Goal: Transaction & Acquisition: Purchase product/service

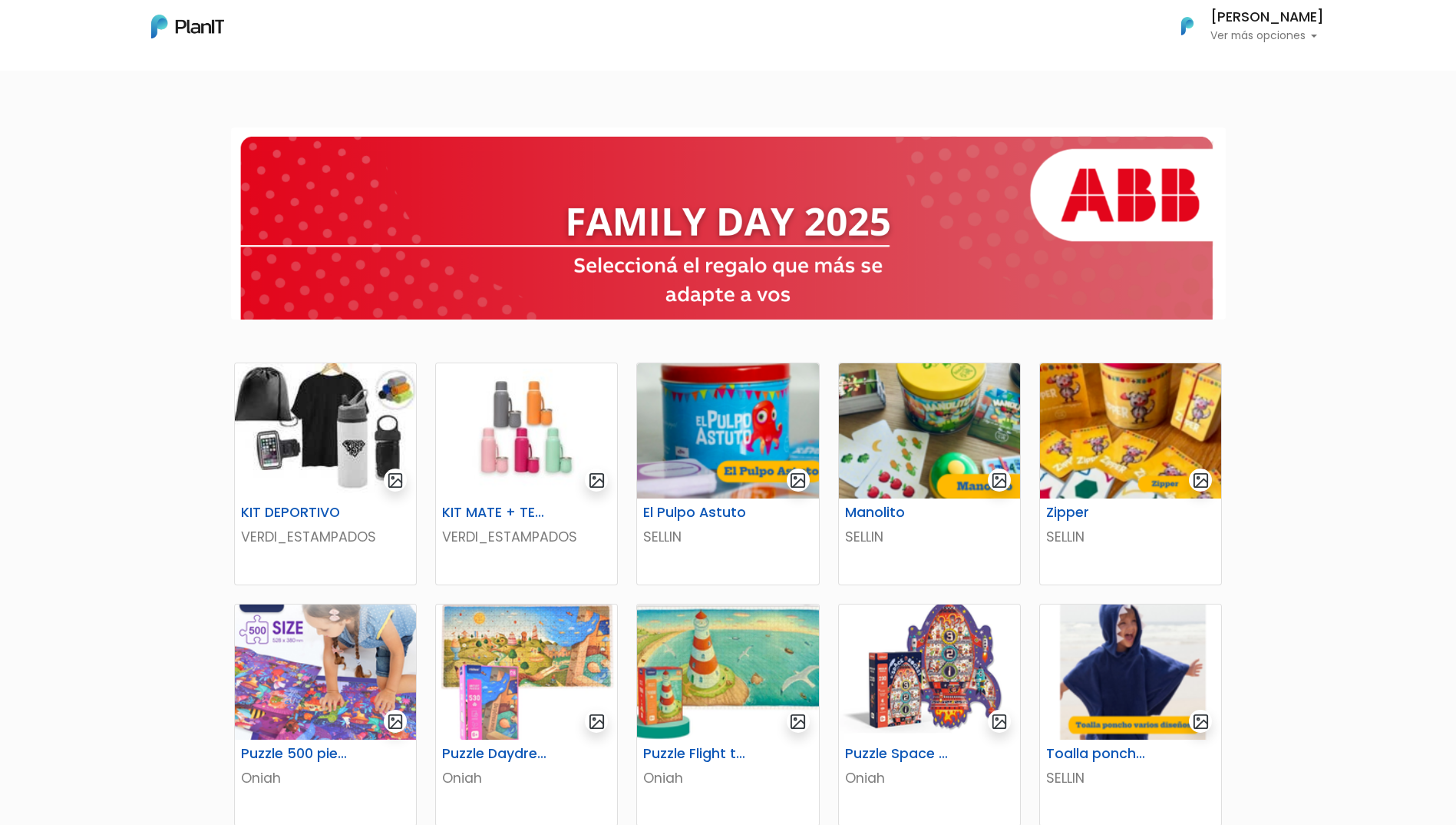
scroll to position [77, 0]
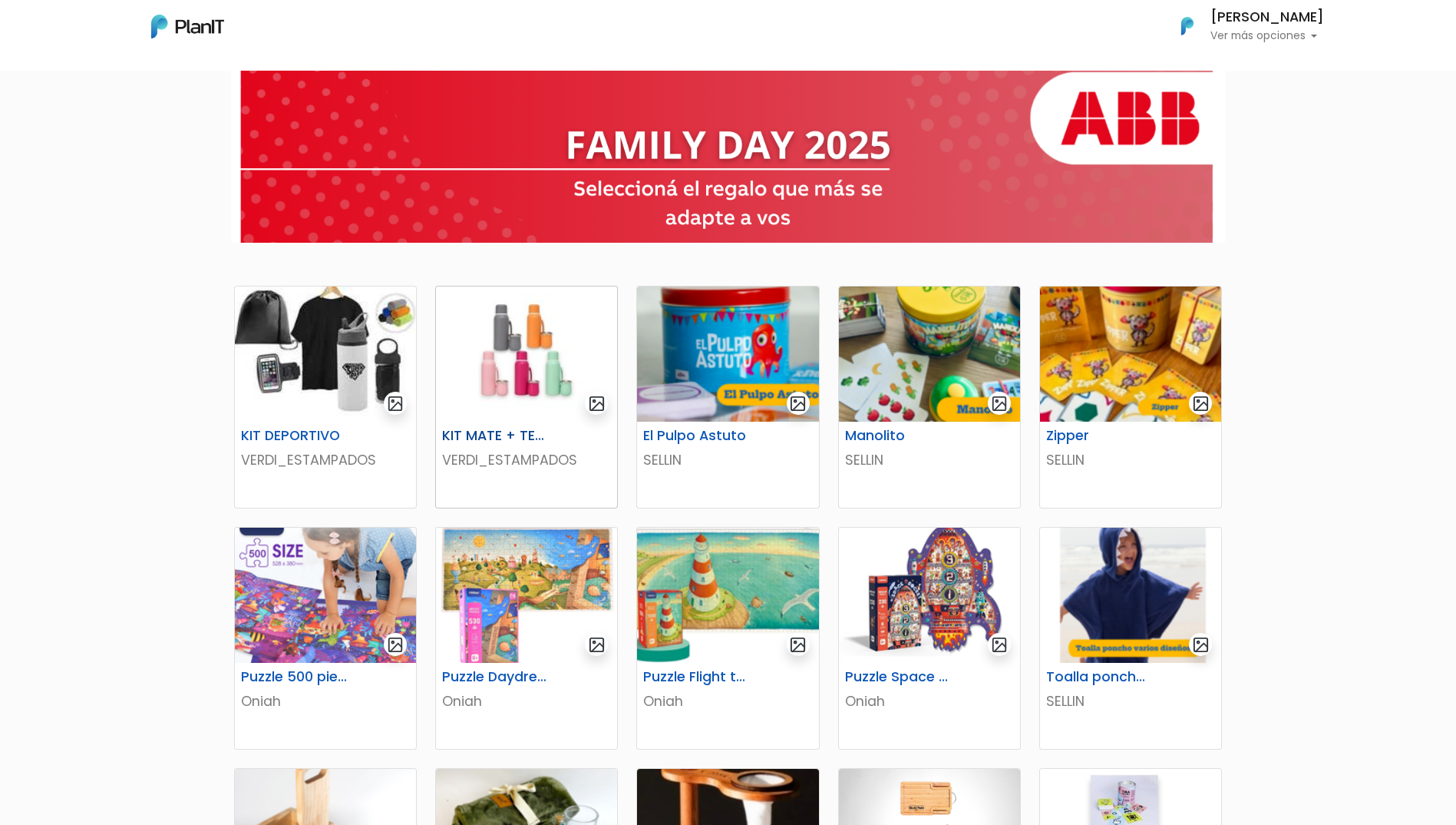
click at [542, 327] on img at bounding box center [527, 355] width 182 height 135
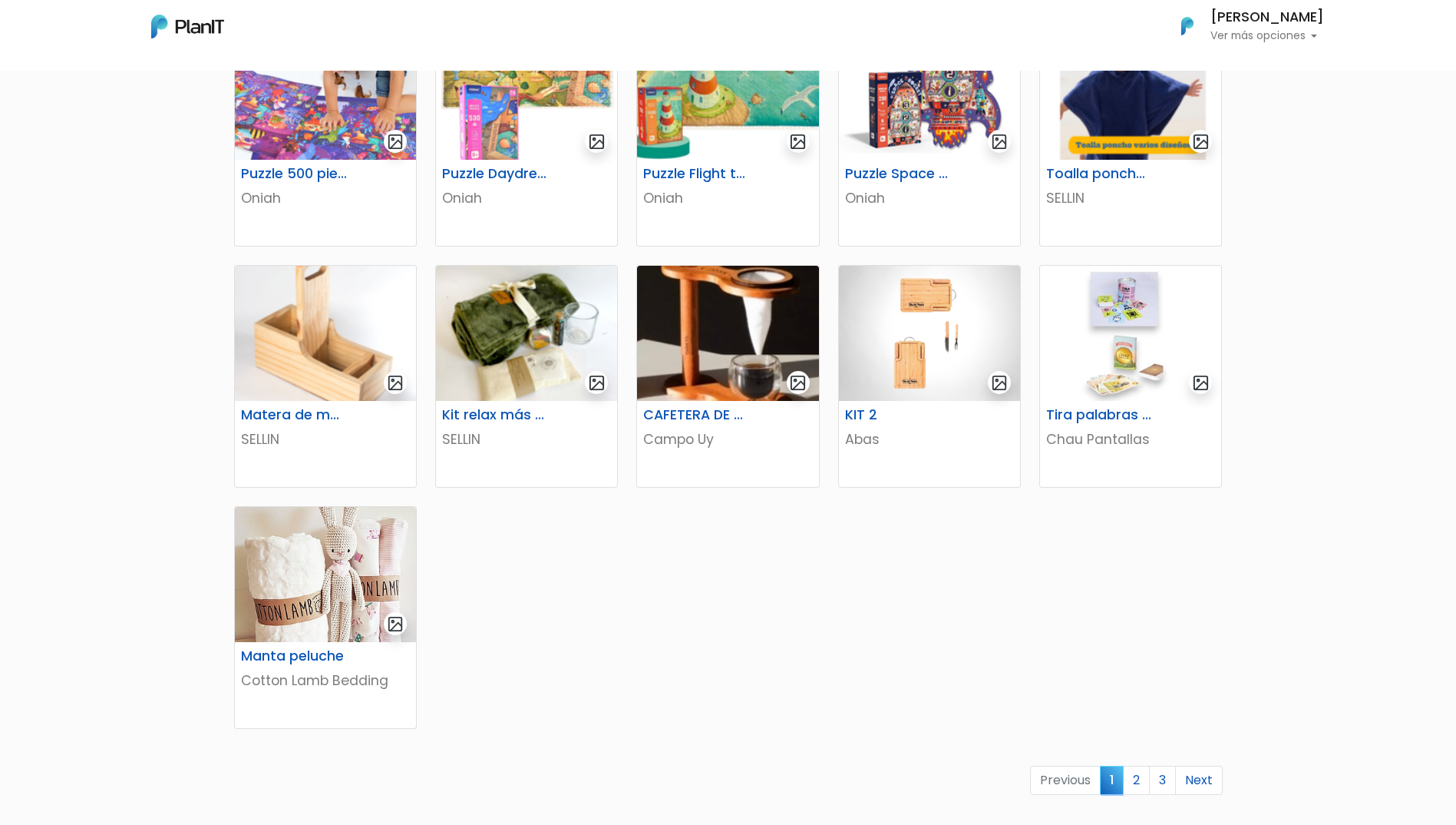
scroll to position [614, 0]
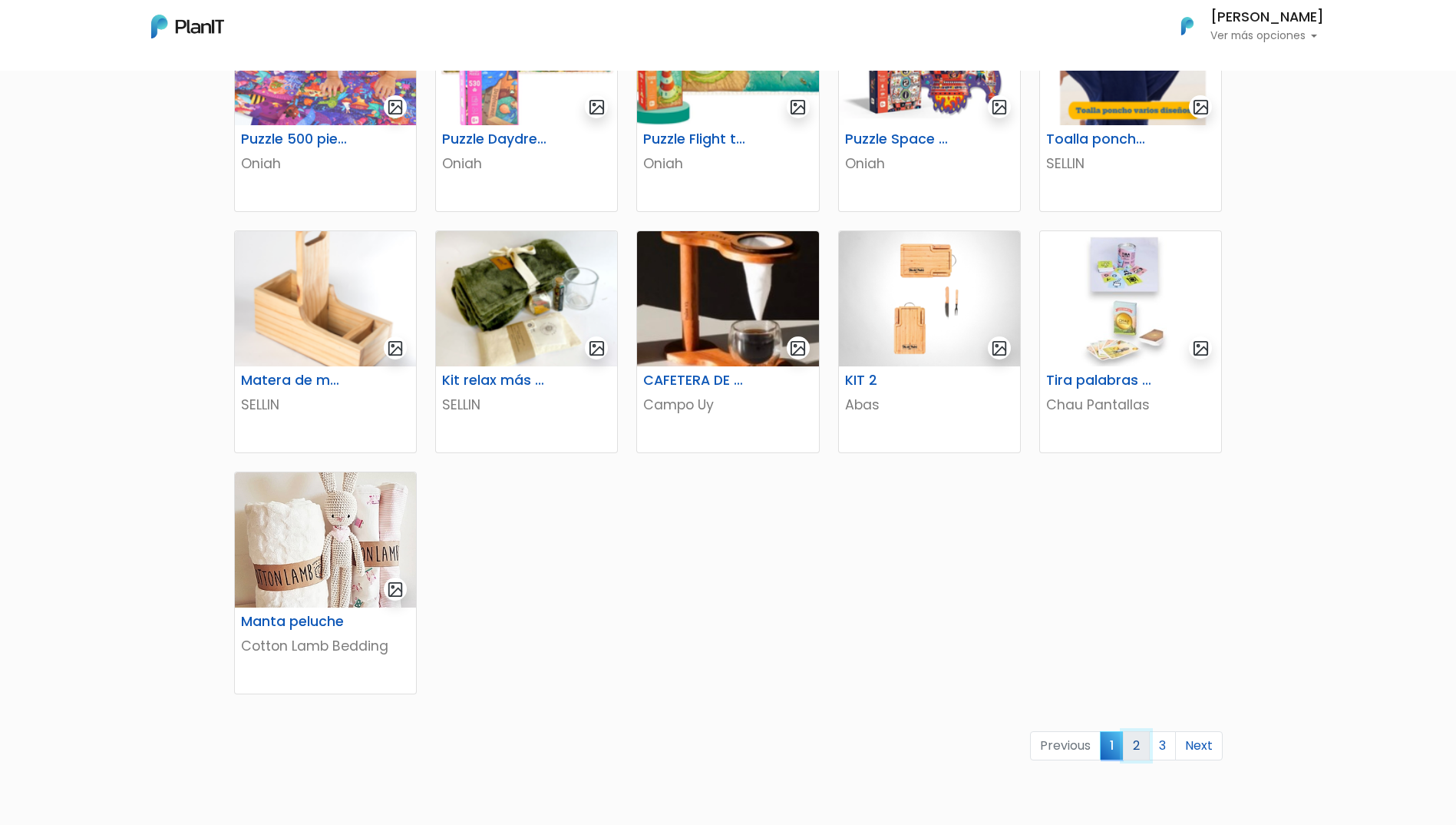
click at [1136, 751] on link "2" at bounding box center [1136, 746] width 27 height 29
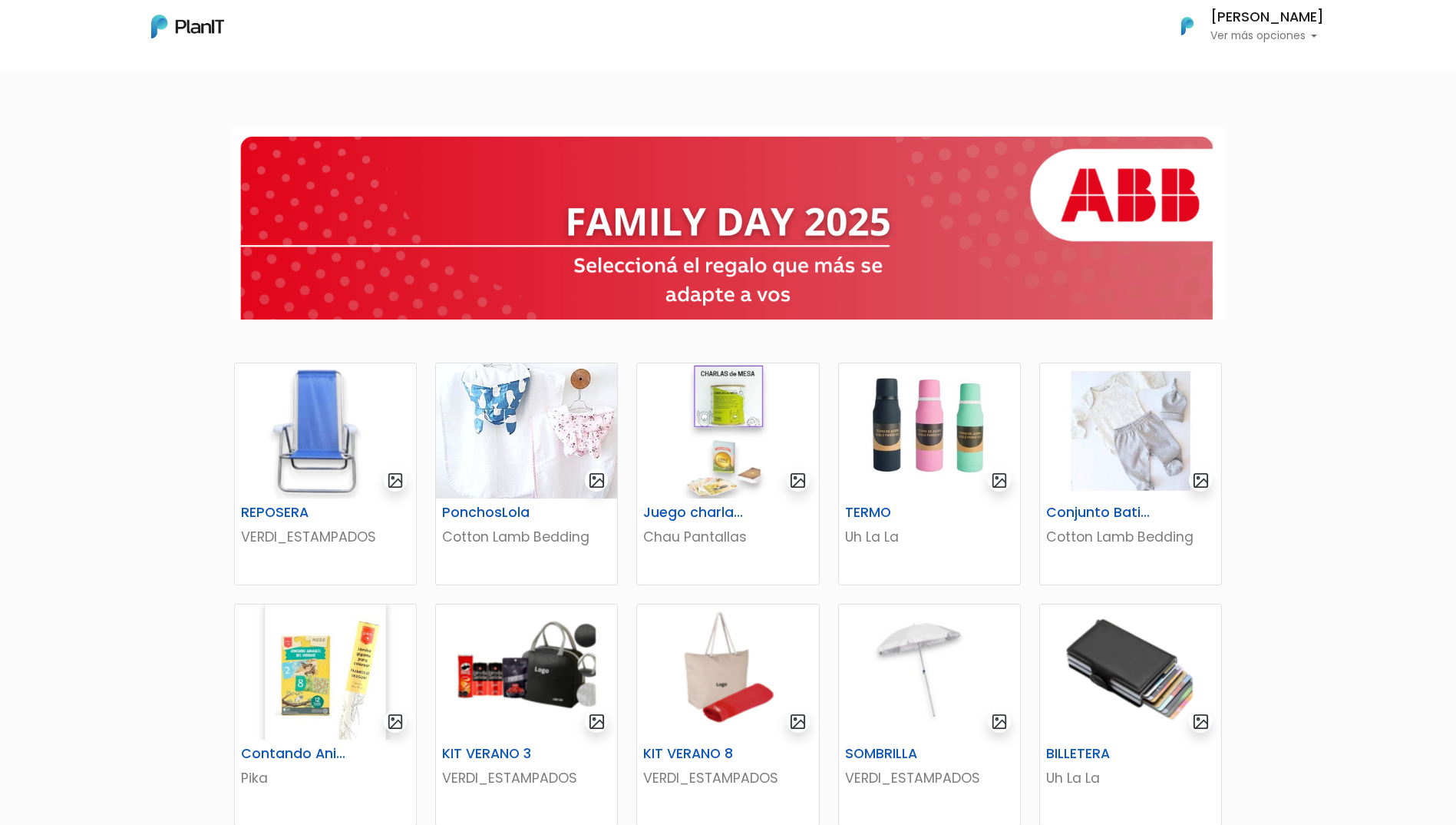
scroll to position [77, 0]
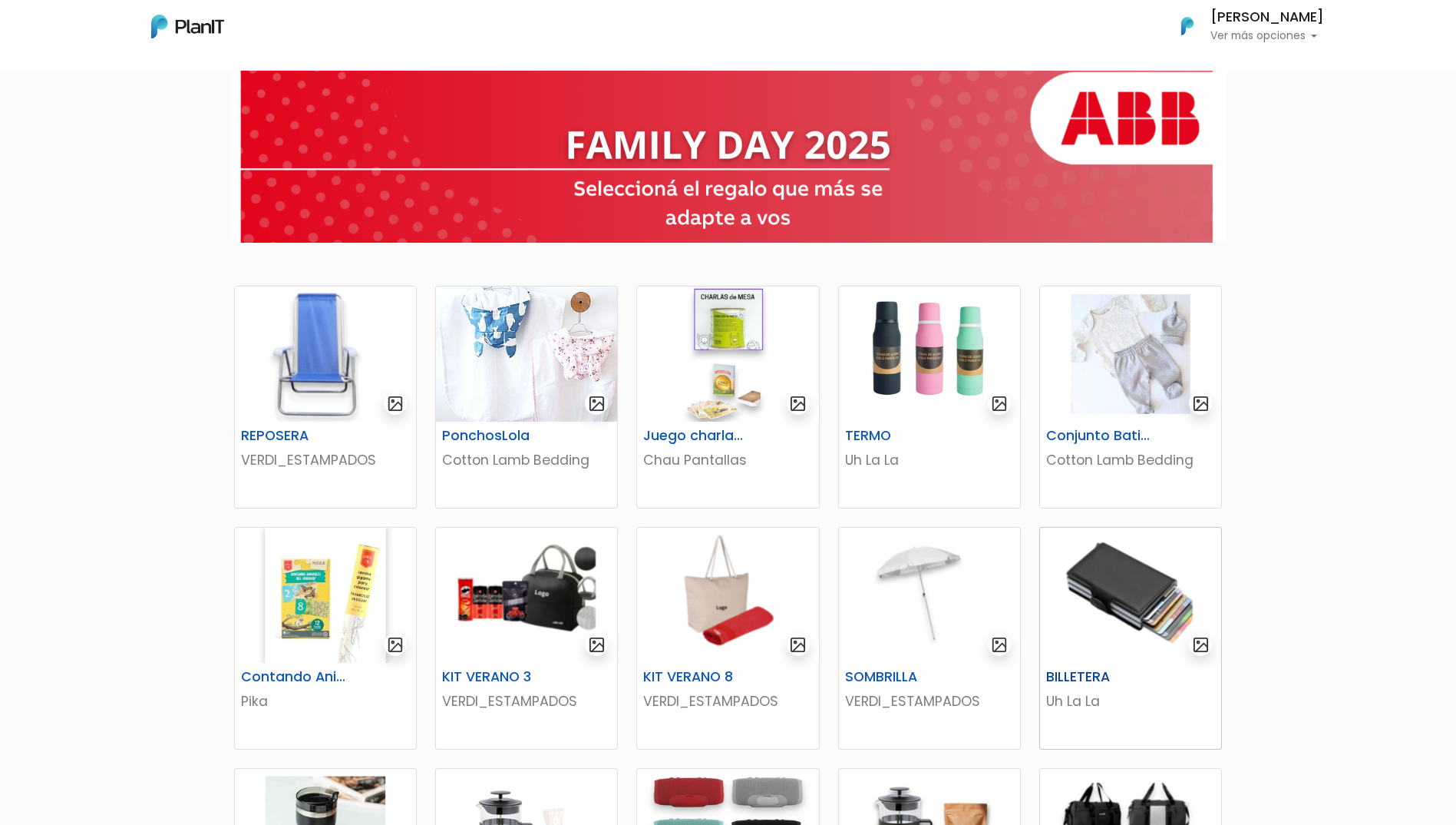
click at [1162, 587] on img at bounding box center [1131, 595] width 182 height 135
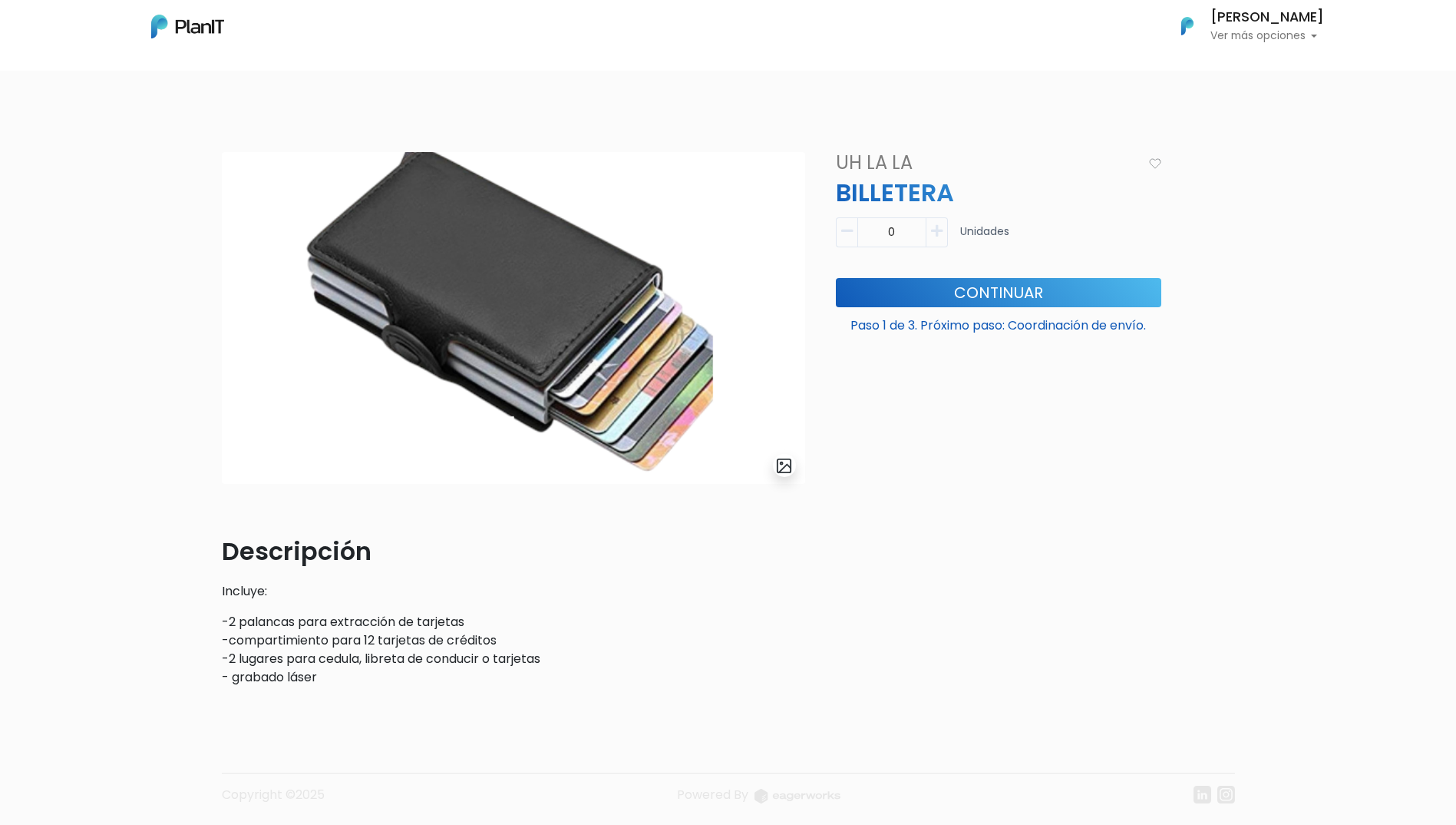
click at [939, 227] on icon "button" at bounding box center [937, 231] width 12 height 14
type input "1"
click at [917, 285] on button "Continuar" at bounding box center [998, 293] width 325 height 29
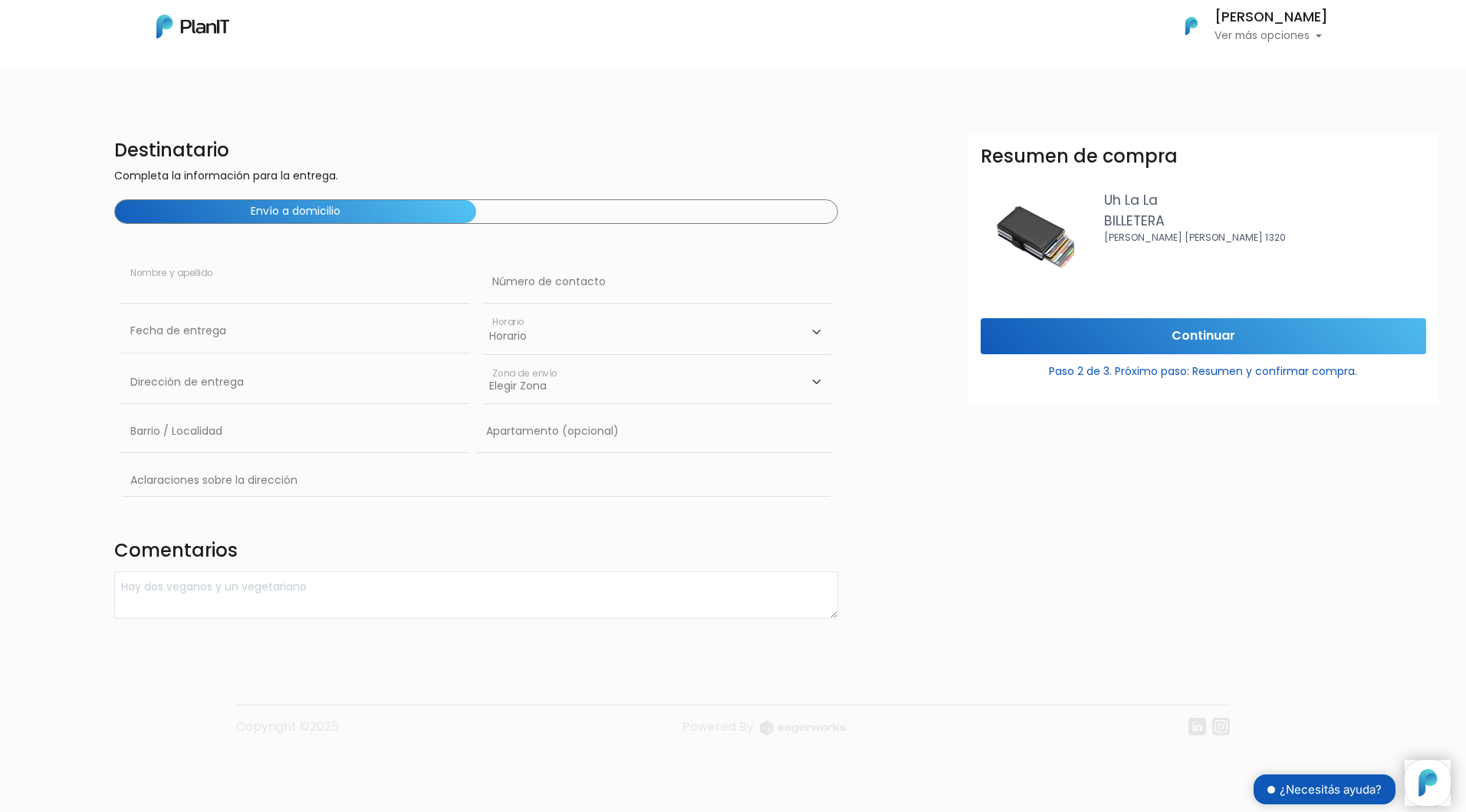
click at [228, 287] on input "text" at bounding box center [295, 282] width 350 height 43
type input "[PERSON_NAME]"
type input "093725088"
type input "Constituyente 1891"
click at [591, 335] on select "Horario 08:00 - 10:00 10:00 - 12:00 14:00 - 16:00 16:00 - 18:00" at bounding box center [657, 332] width 350 height 44
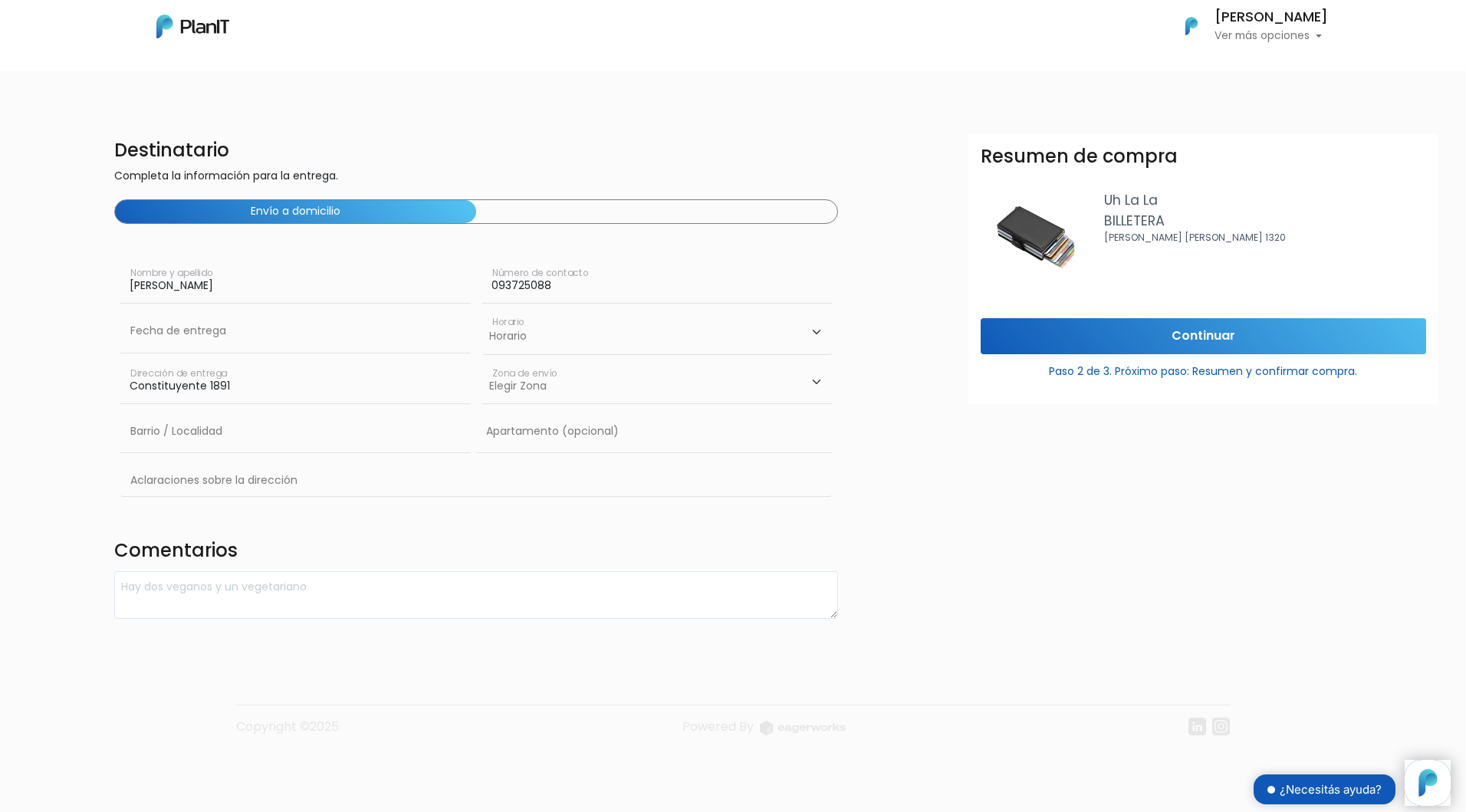
select select "1"
click at [482, 310] on select "Horario 08:00 - 10:00 10:00 - 12:00 14:00 - 16:00 16:00 - 18:00" at bounding box center [657, 332] width 350 height 44
click at [204, 337] on input "text" at bounding box center [295, 331] width 350 height 43
click at [232, 457] on td "18" at bounding box center [228, 461] width 23 height 23
type input "18/09/2025"
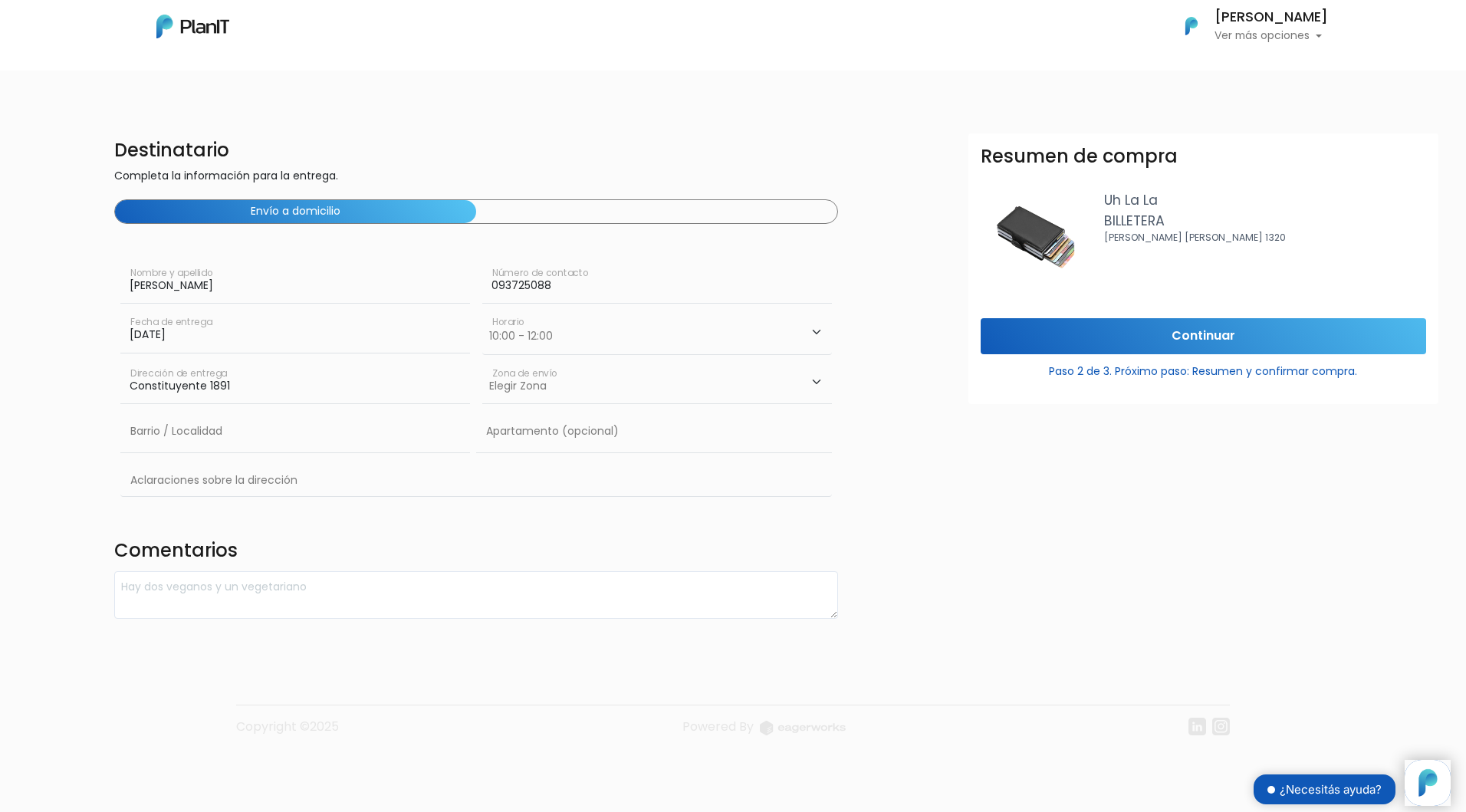
click at [546, 392] on select "Elegir Zona Zona américa Oficina Montevideo" at bounding box center [657, 382] width 350 height 43
select select "8"
click at [482, 361] on select "Elegir Zona Zona américa Oficina Montevideo" at bounding box center [657, 382] width 350 height 43
click at [223, 427] on input "text" at bounding box center [295, 431] width 350 height 43
type input "Cordon"
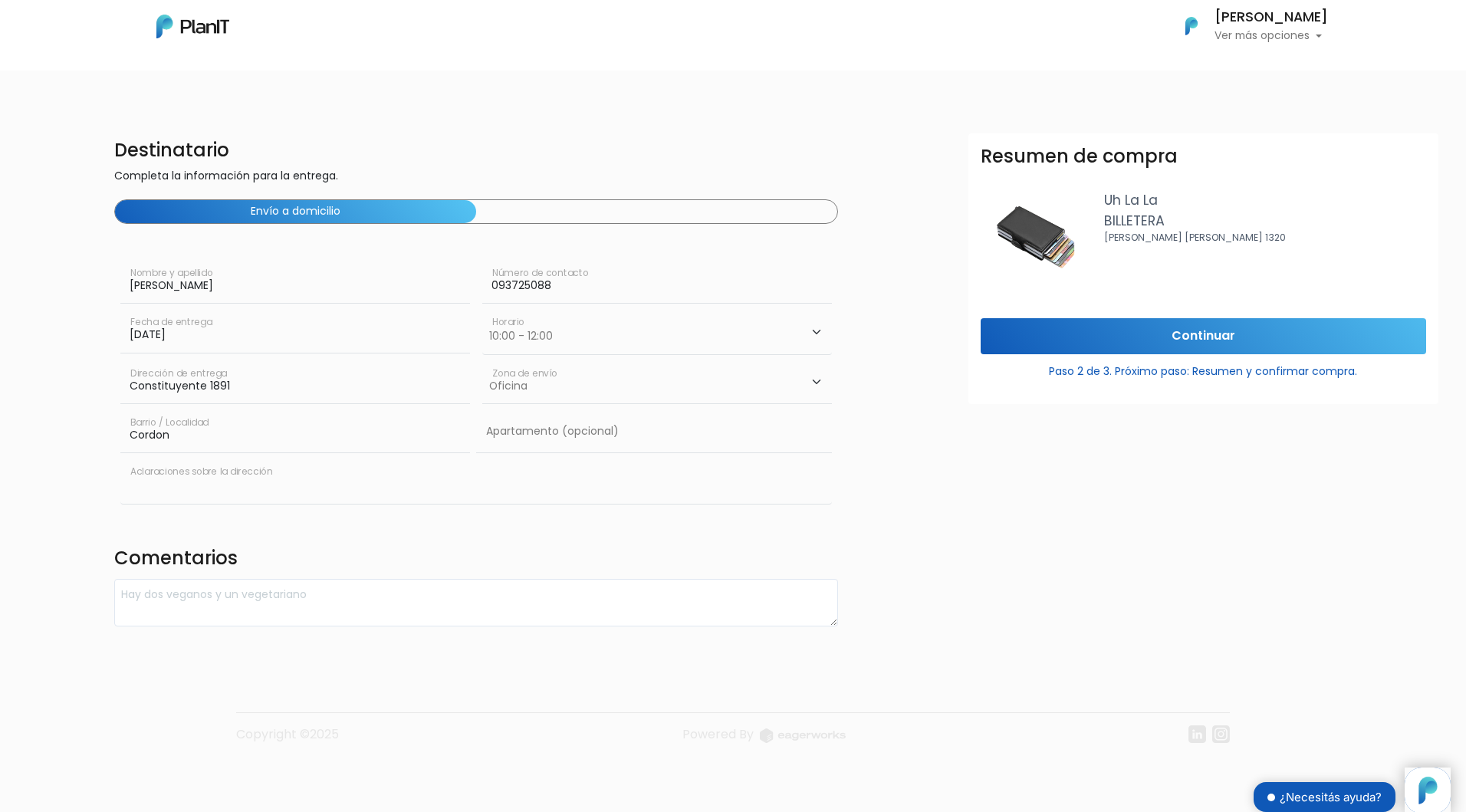
click at [212, 482] on input "text" at bounding box center [476, 481] width 712 height 44
click at [36, 475] on div "Destinatario Completa la información para la entrega. Envío a domicilio Andres …" at bounding box center [732, 375] width 1484 height 485
click at [281, 477] on input "text" at bounding box center [476, 481] width 712 height 44
type input "ABB"
click at [1143, 334] on input "Continuar" at bounding box center [1204, 336] width 446 height 36
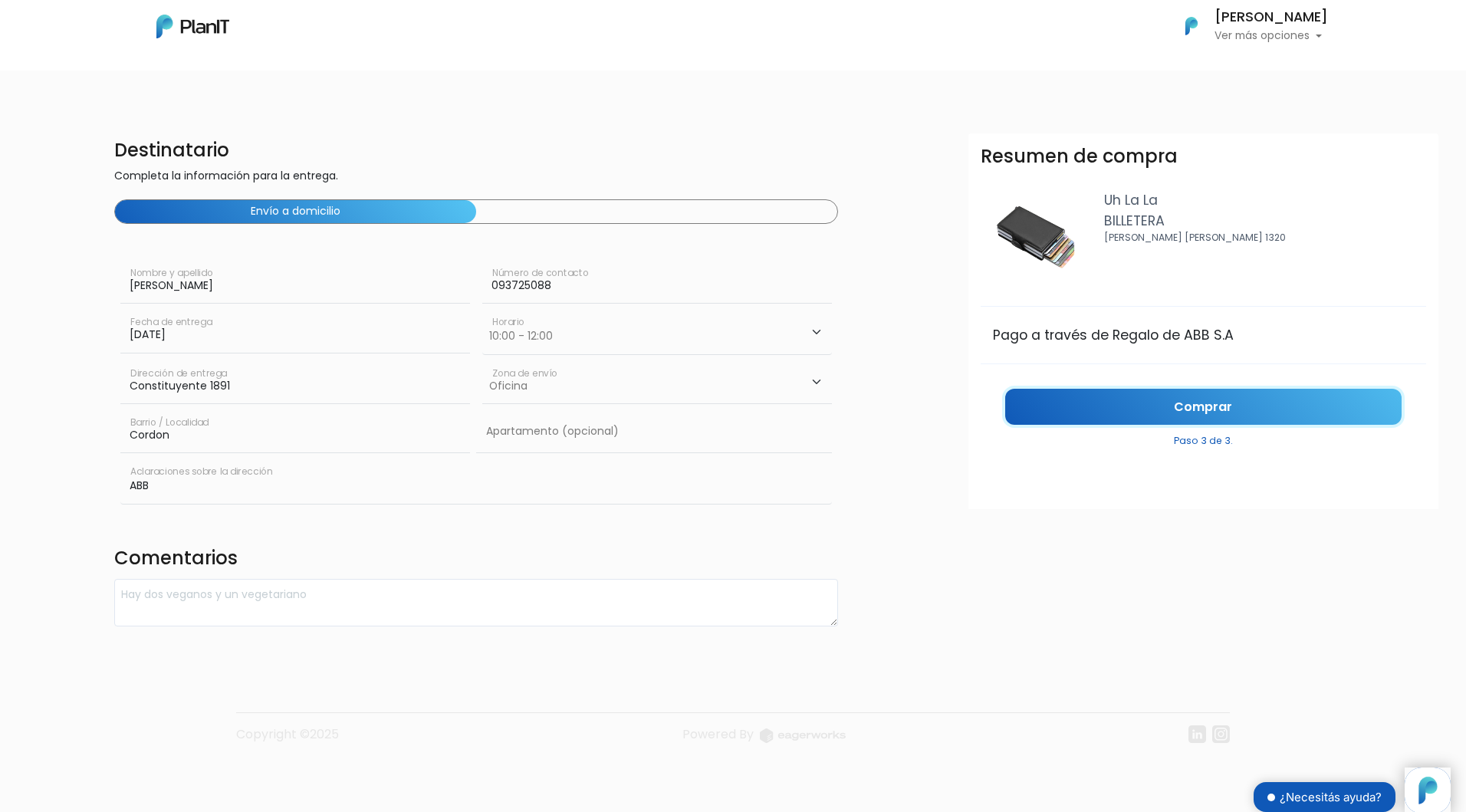
click at [1077, 416] on link "Comprar" at bounding box center [1203, 406] width 396 height 36
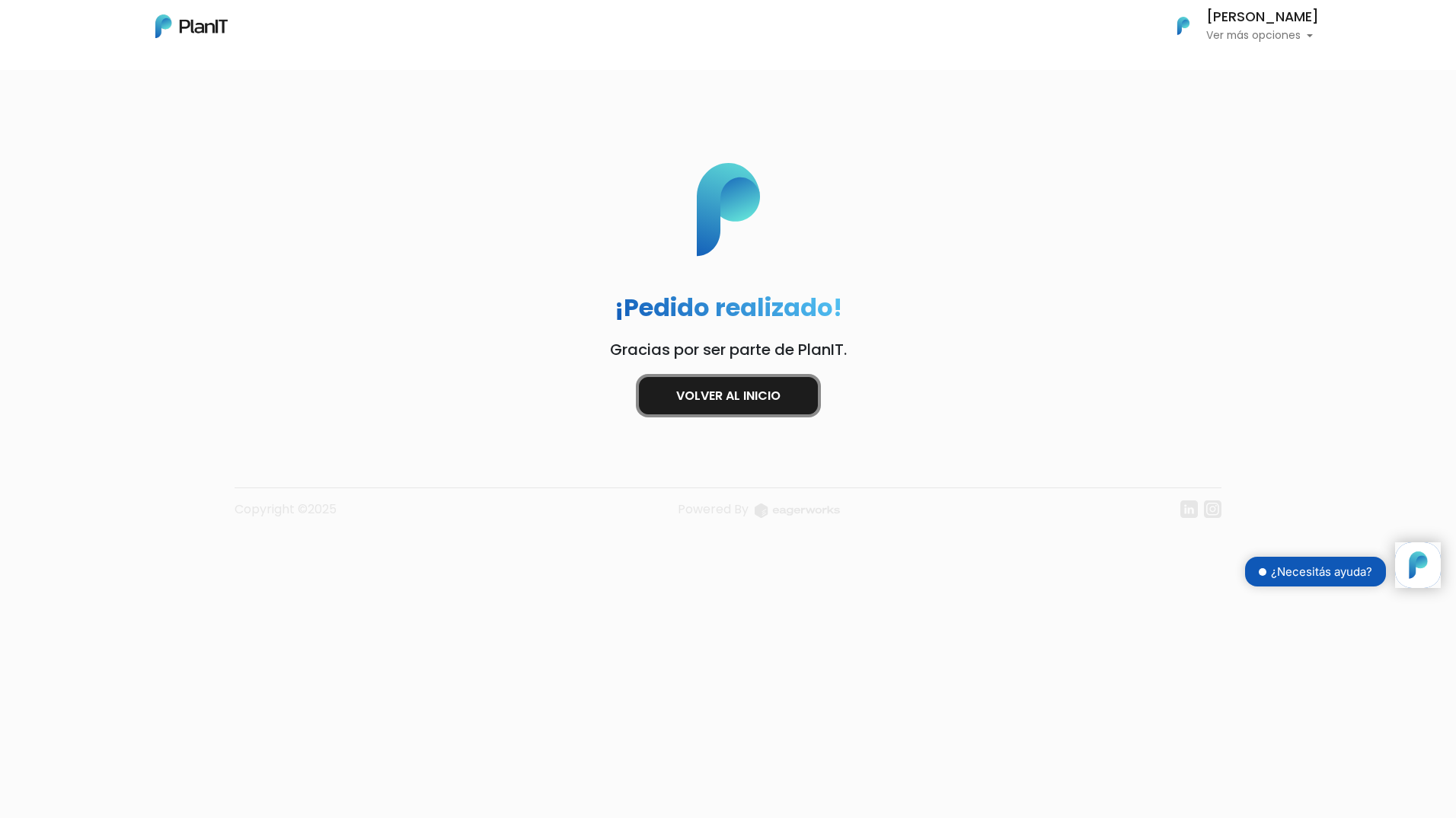
click at [800, 398] on link "Volver al inicio" at bounding box center [728, 396] width 179 height 37
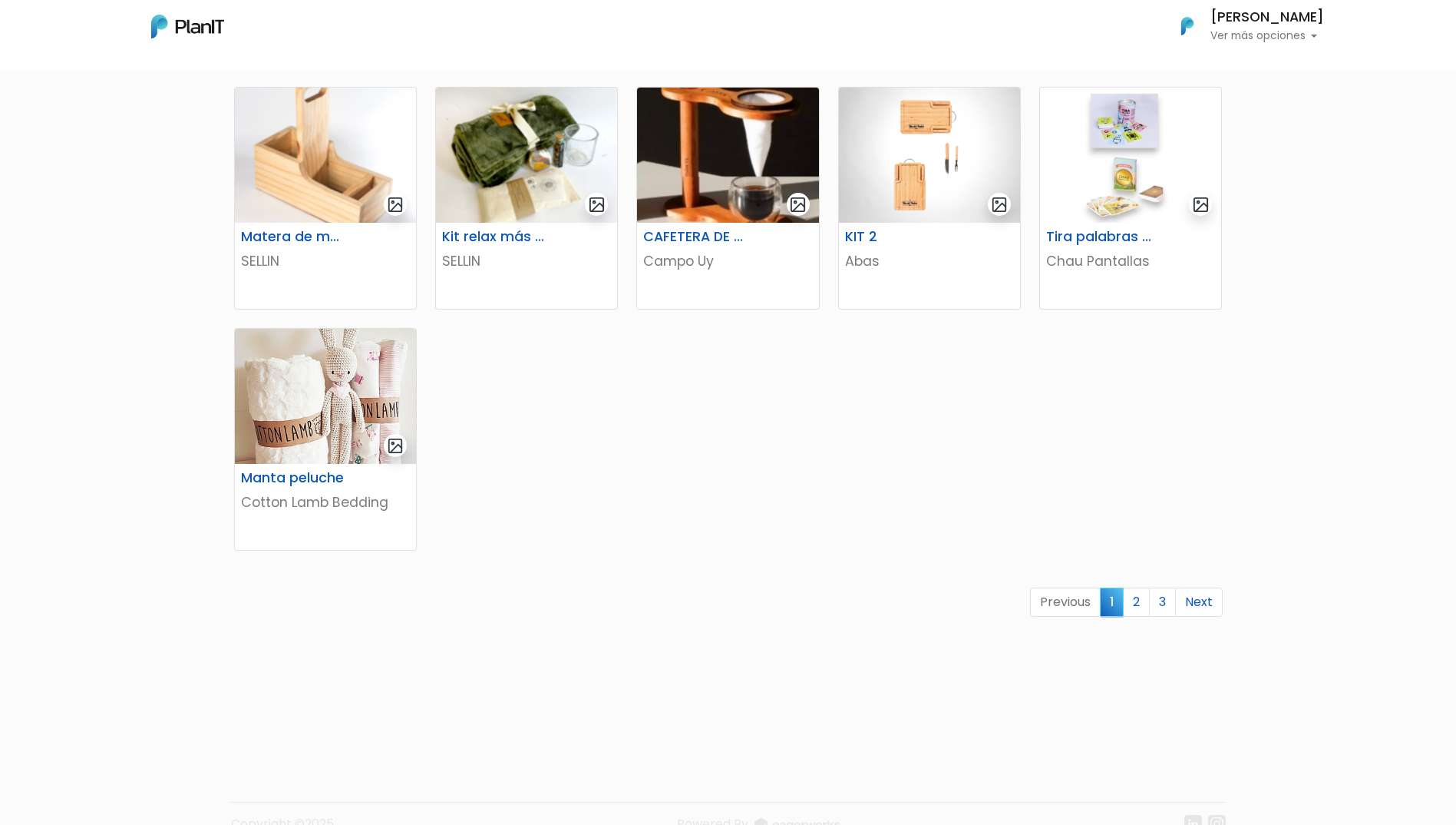
scroll to position [790, 0]
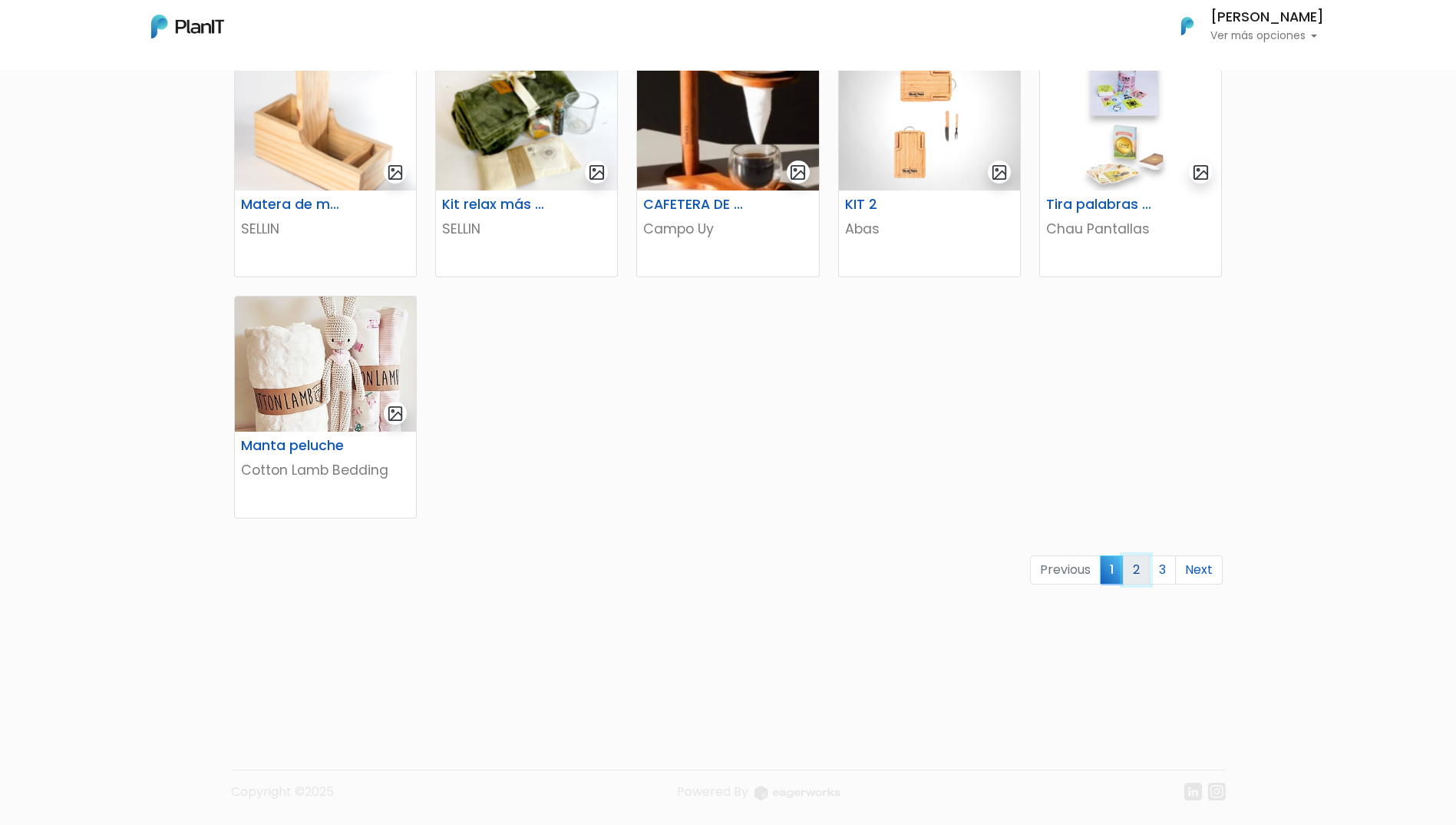
click at [1133, 571] on link "2" at bounding box center [1136, 570] width 27 height 29
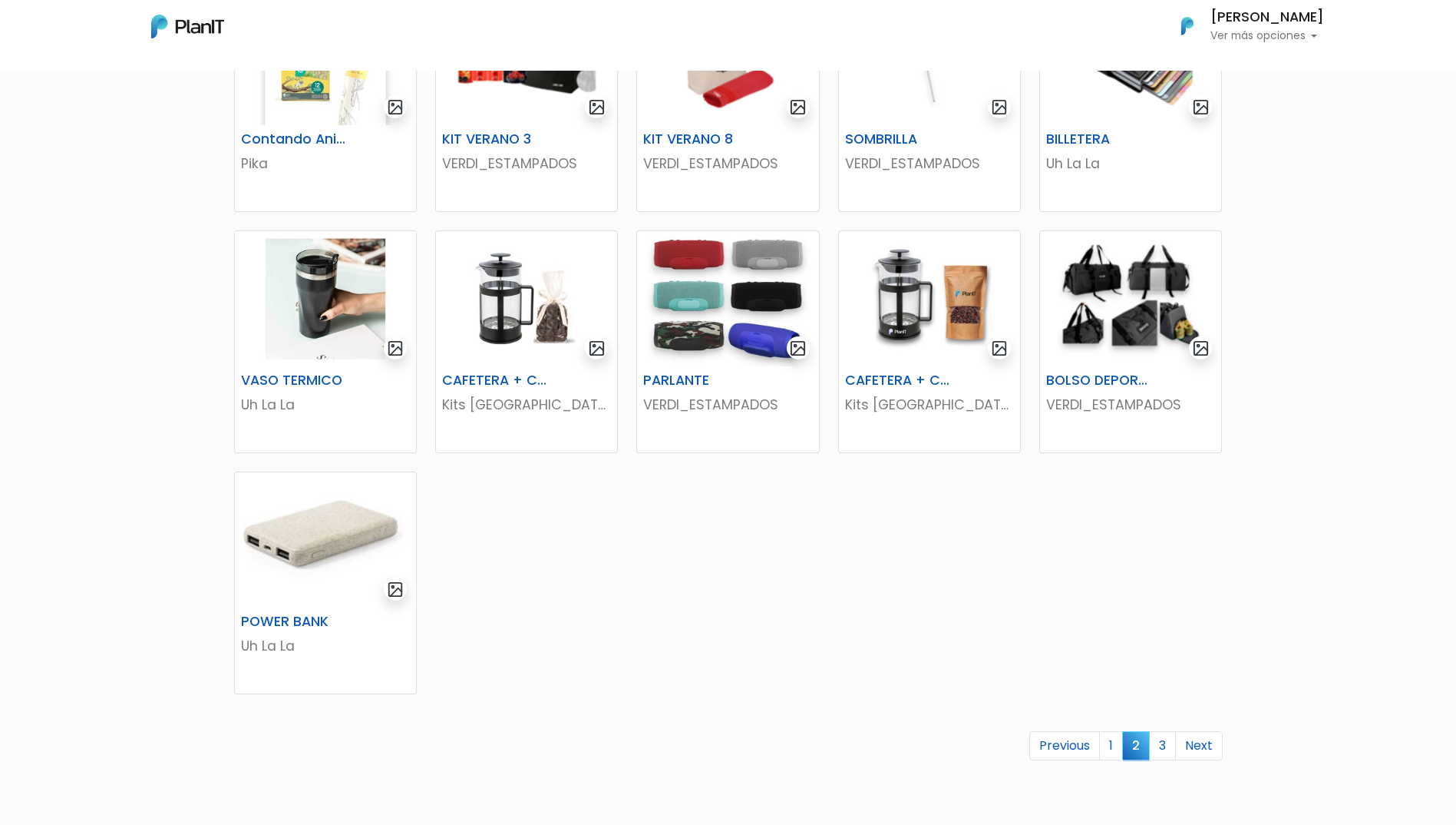
scroll to position [692, 0]
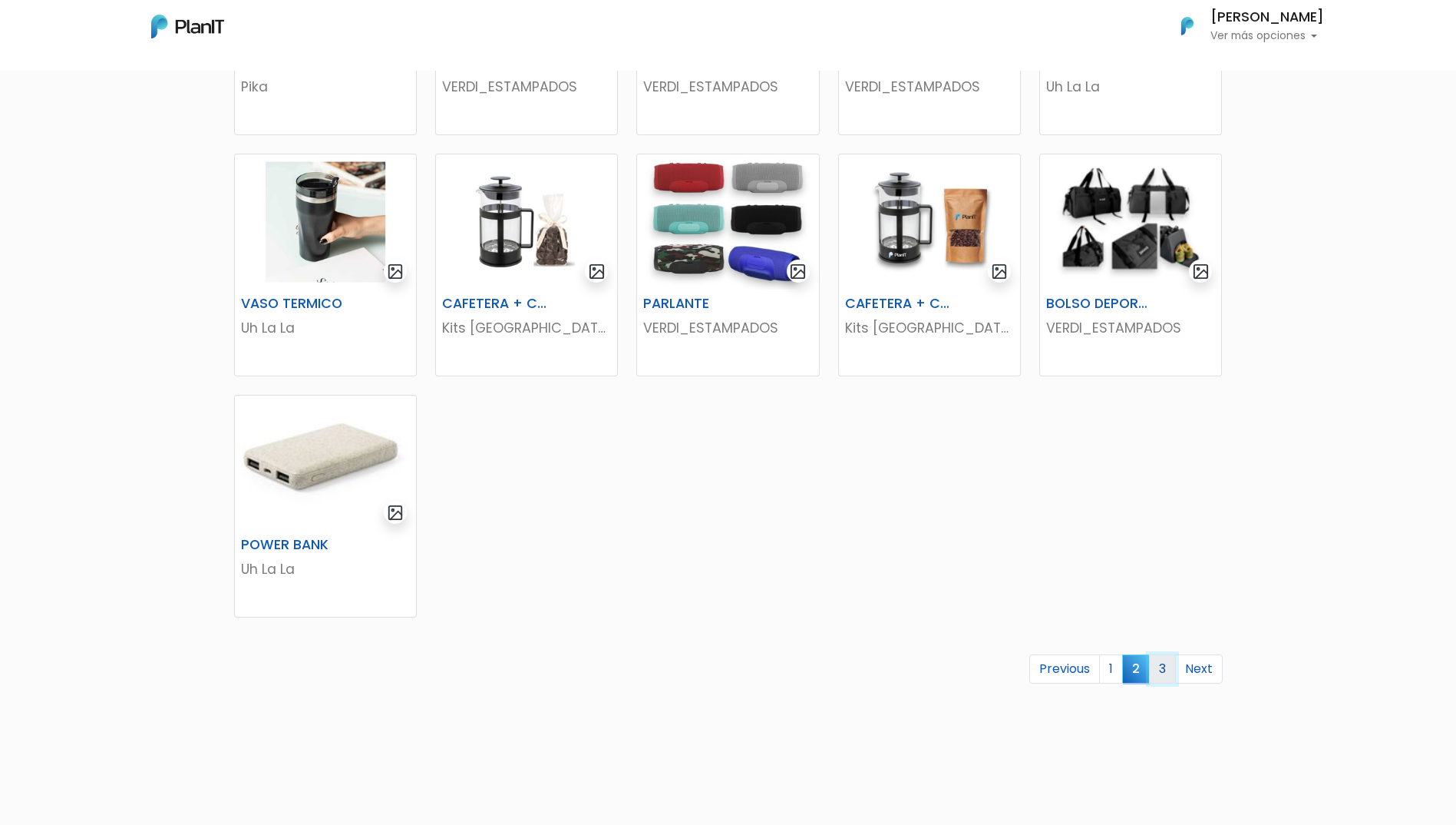
click at [1163, 667] on link "3" at bounding box center [1162, 669] width 27 height 29
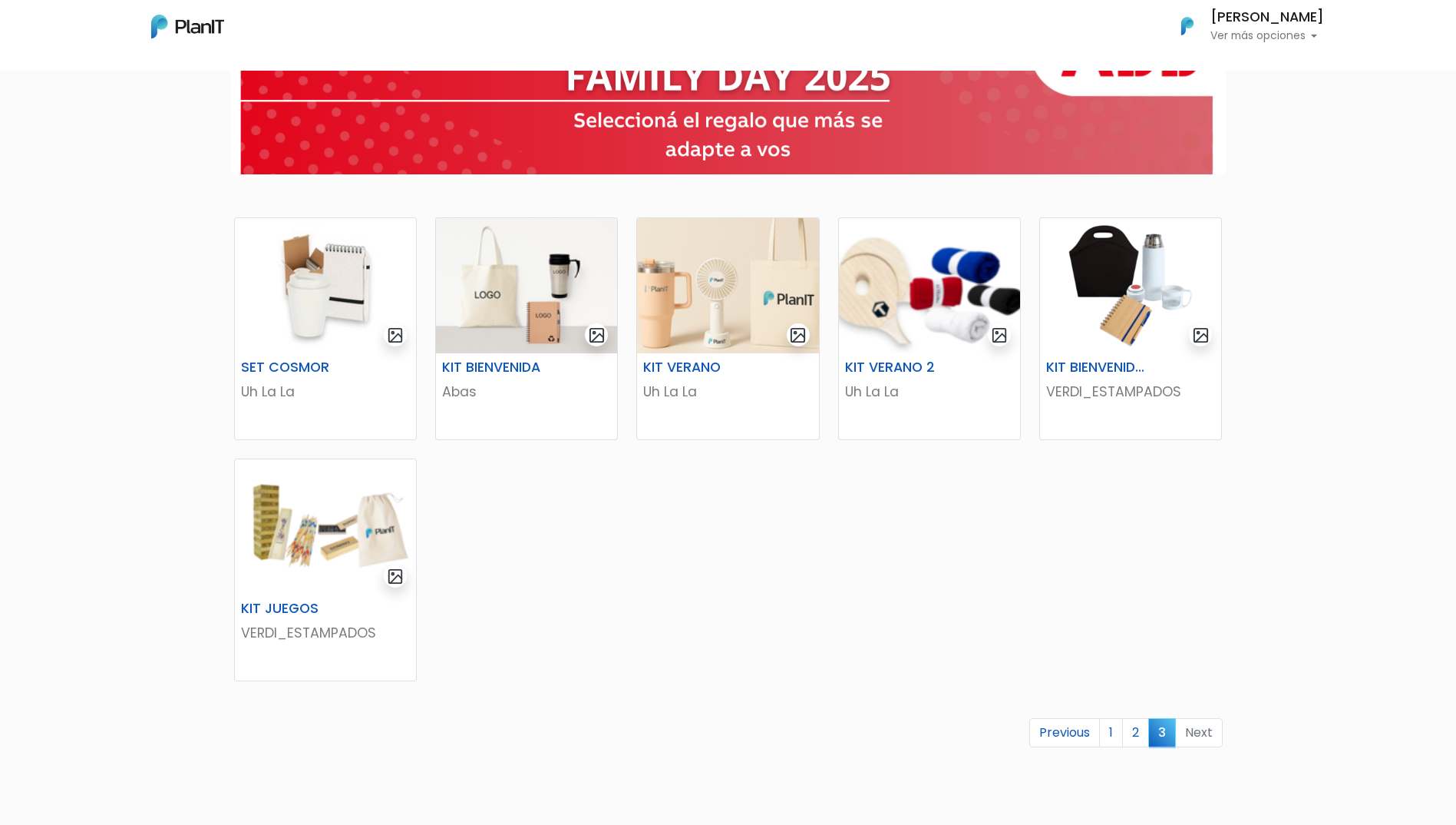
scroll to position [154, 0]
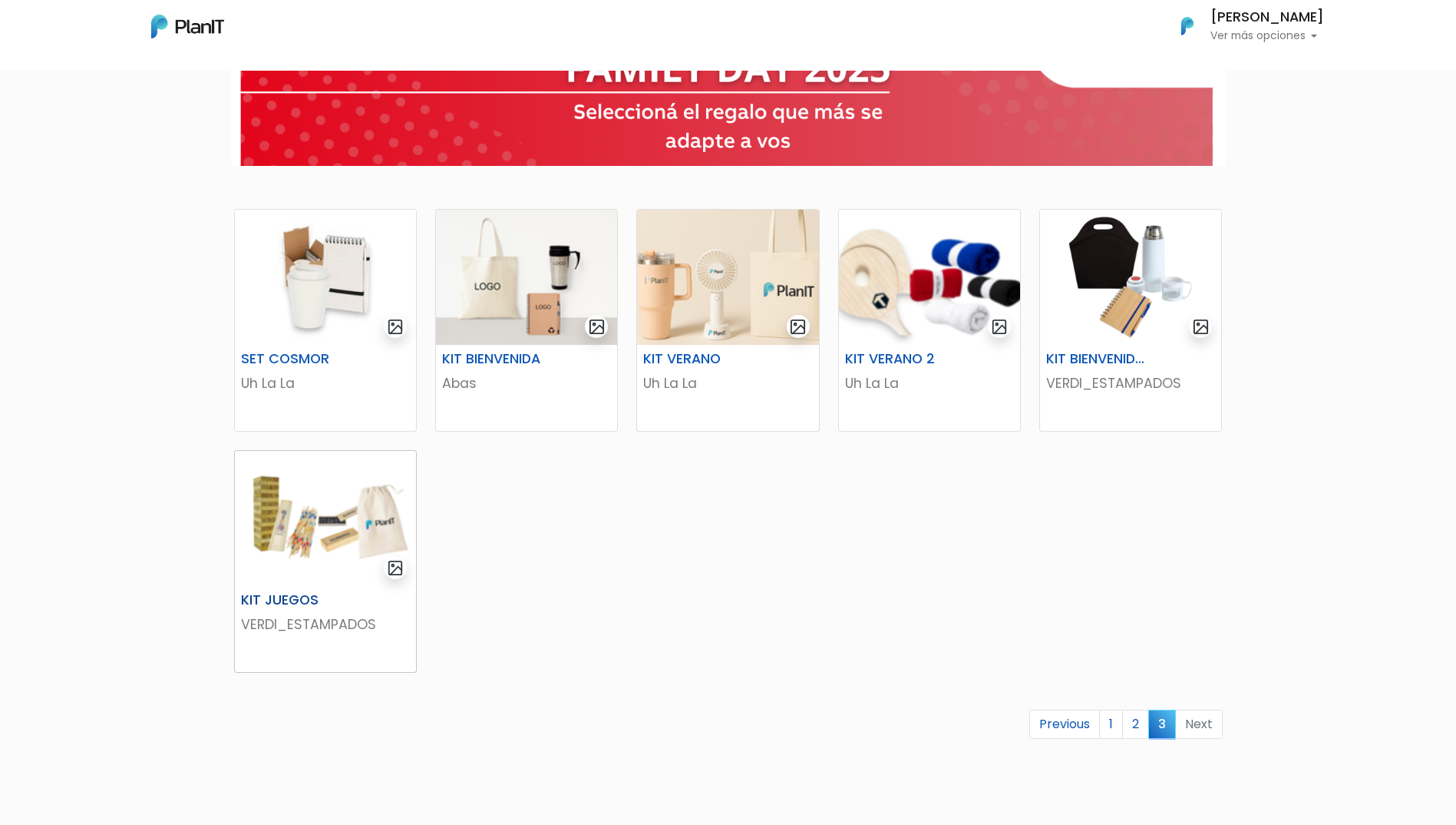
click at [327, 528] on img at bounding box center [325, 519] width 182 height 135
click at [967, 292] on img at bounding box center [930, 277] width 182 height 135
click at [1133, 721] on link "2" at bounding box center [1135, 725] width 27 height 29
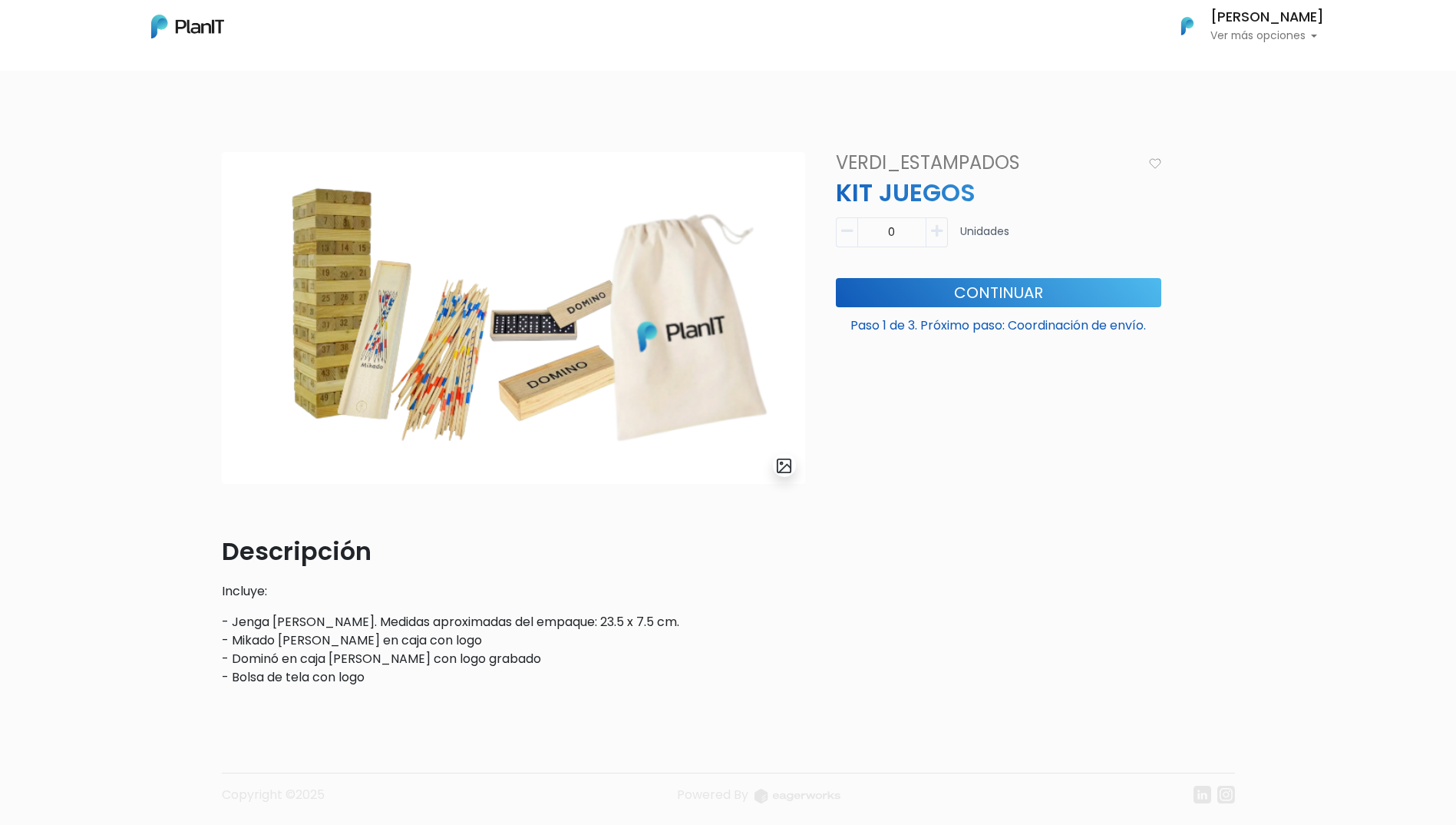
scroll to position [40, 0]
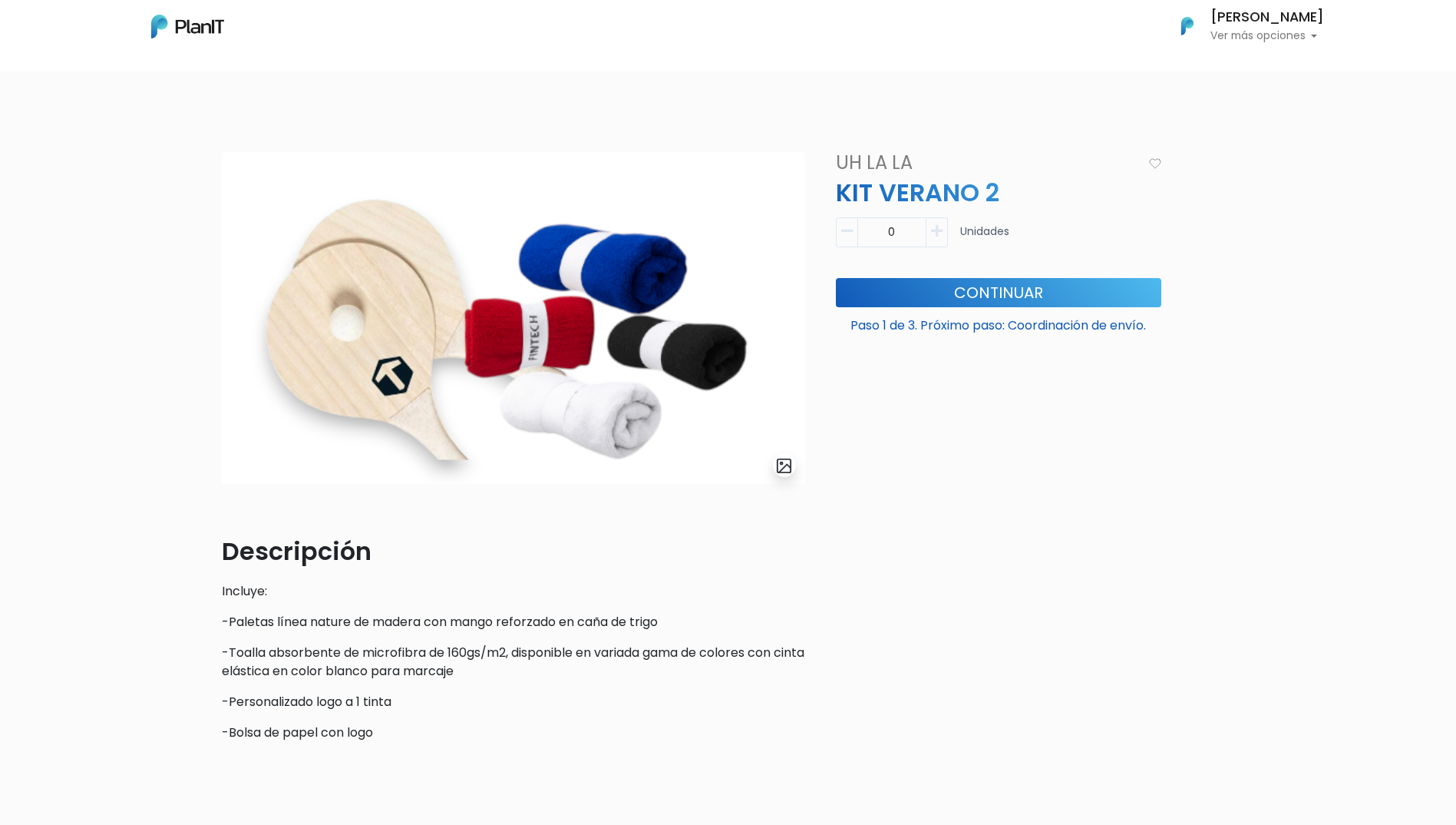
click at [159, 344] on div "slide 1 of 1 Descripción Incluye: -Paletas línea nature [PERSON_NAME] con mango…" at bounding box center [728, 517] width 1456 height 805
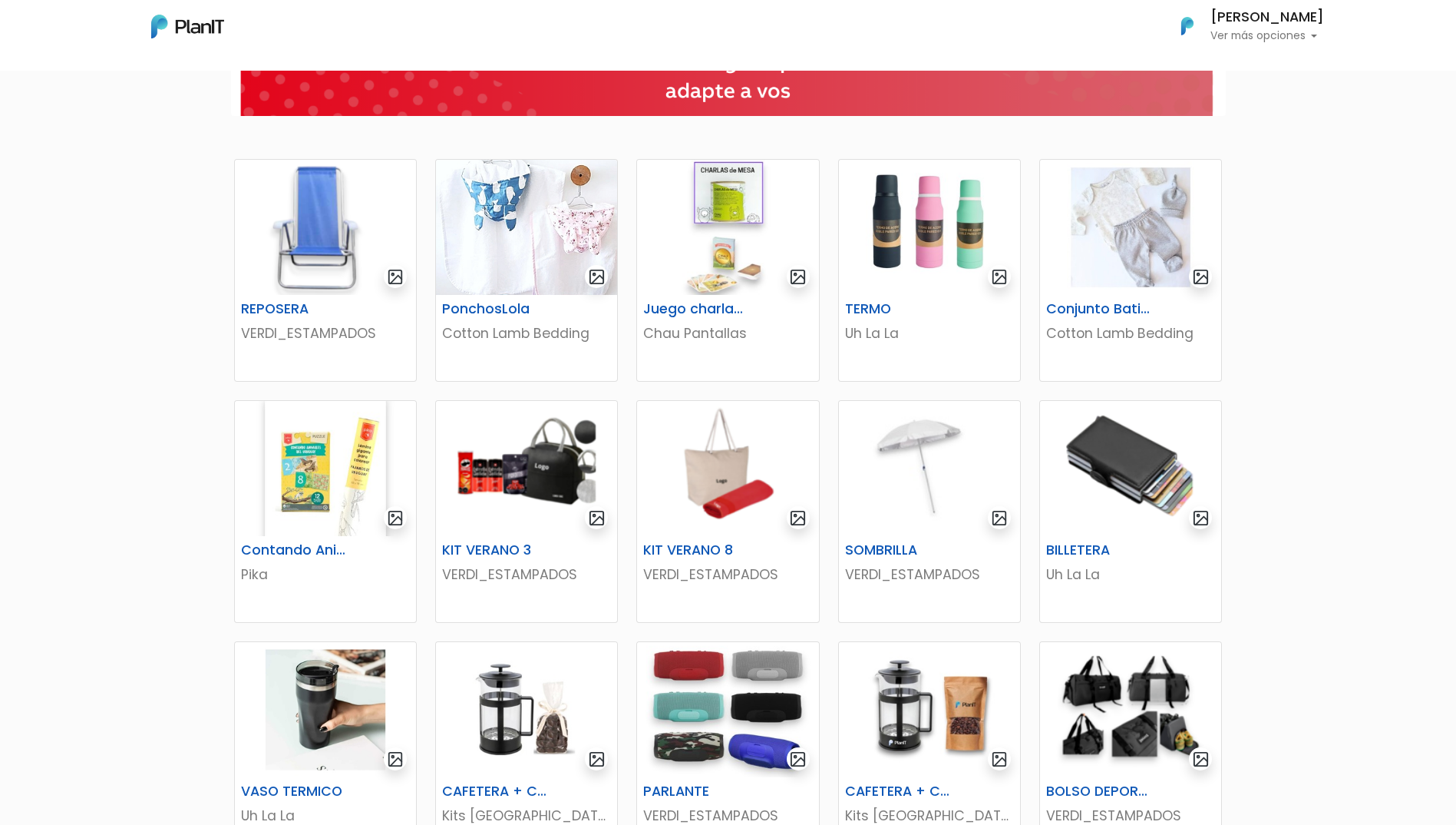
scroll to position [231, 0]
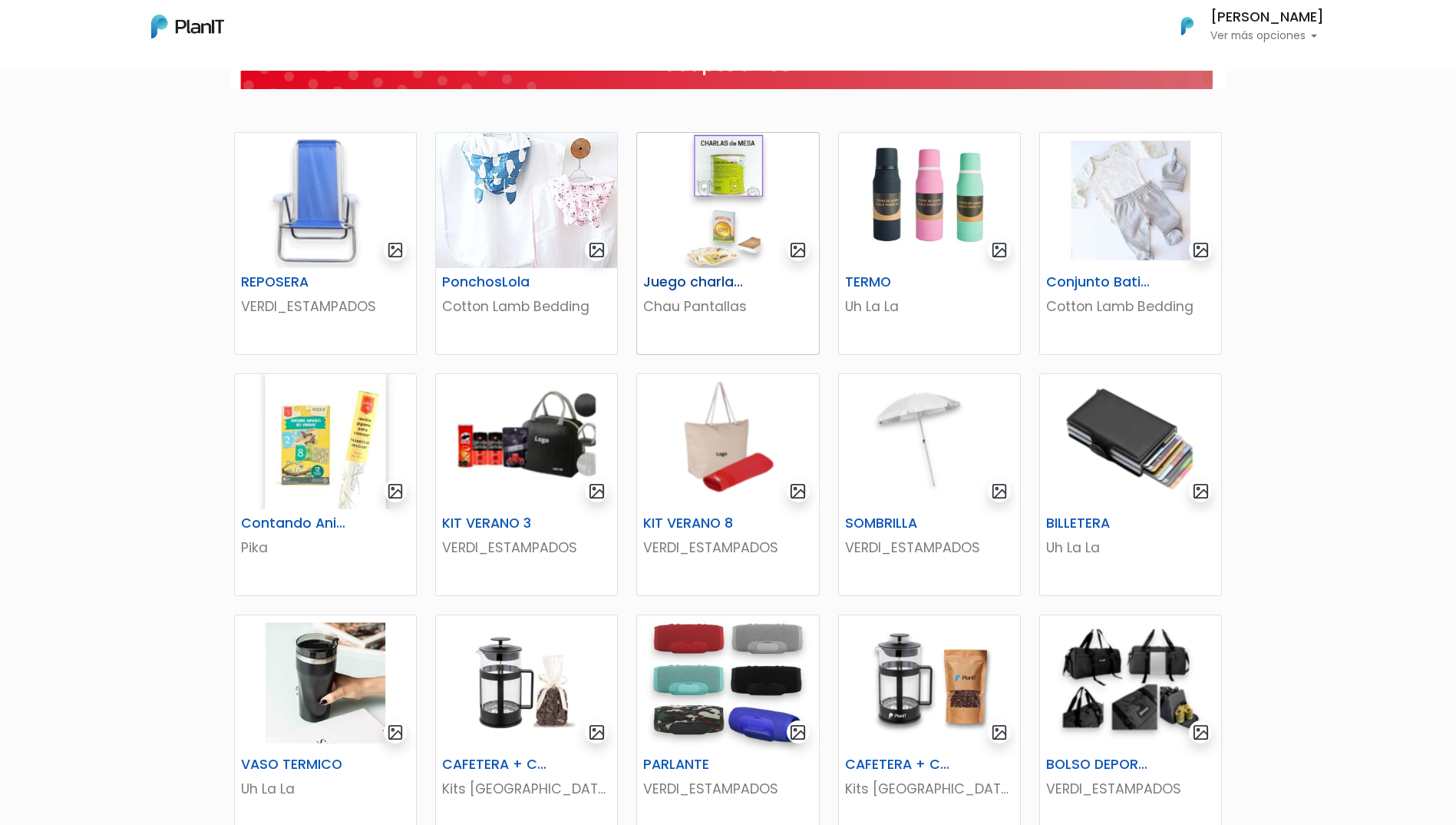
click at [728, 199] on img at bounding box center [728, 201] width 182 height 135
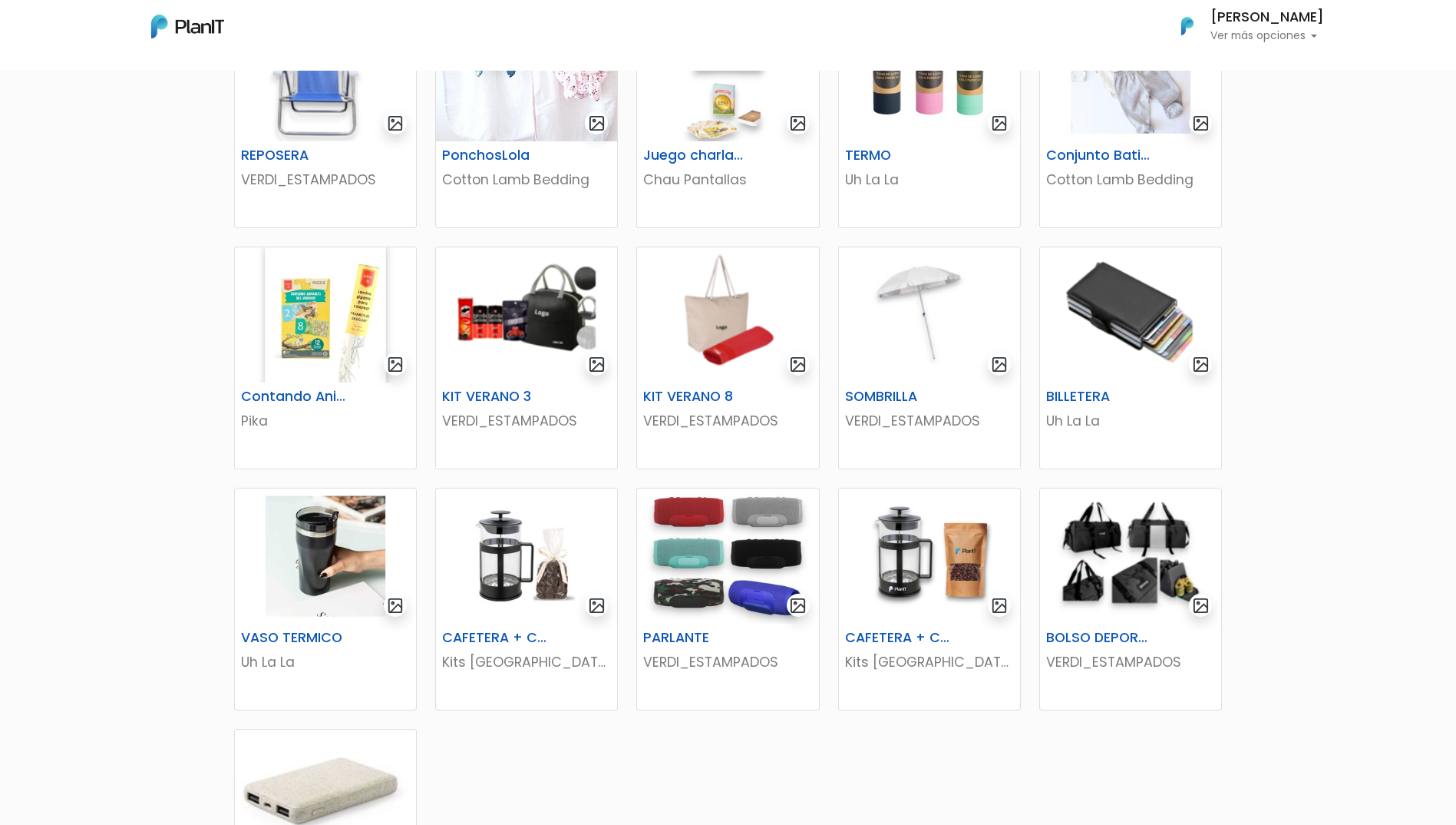
scroll to position [384, 0]
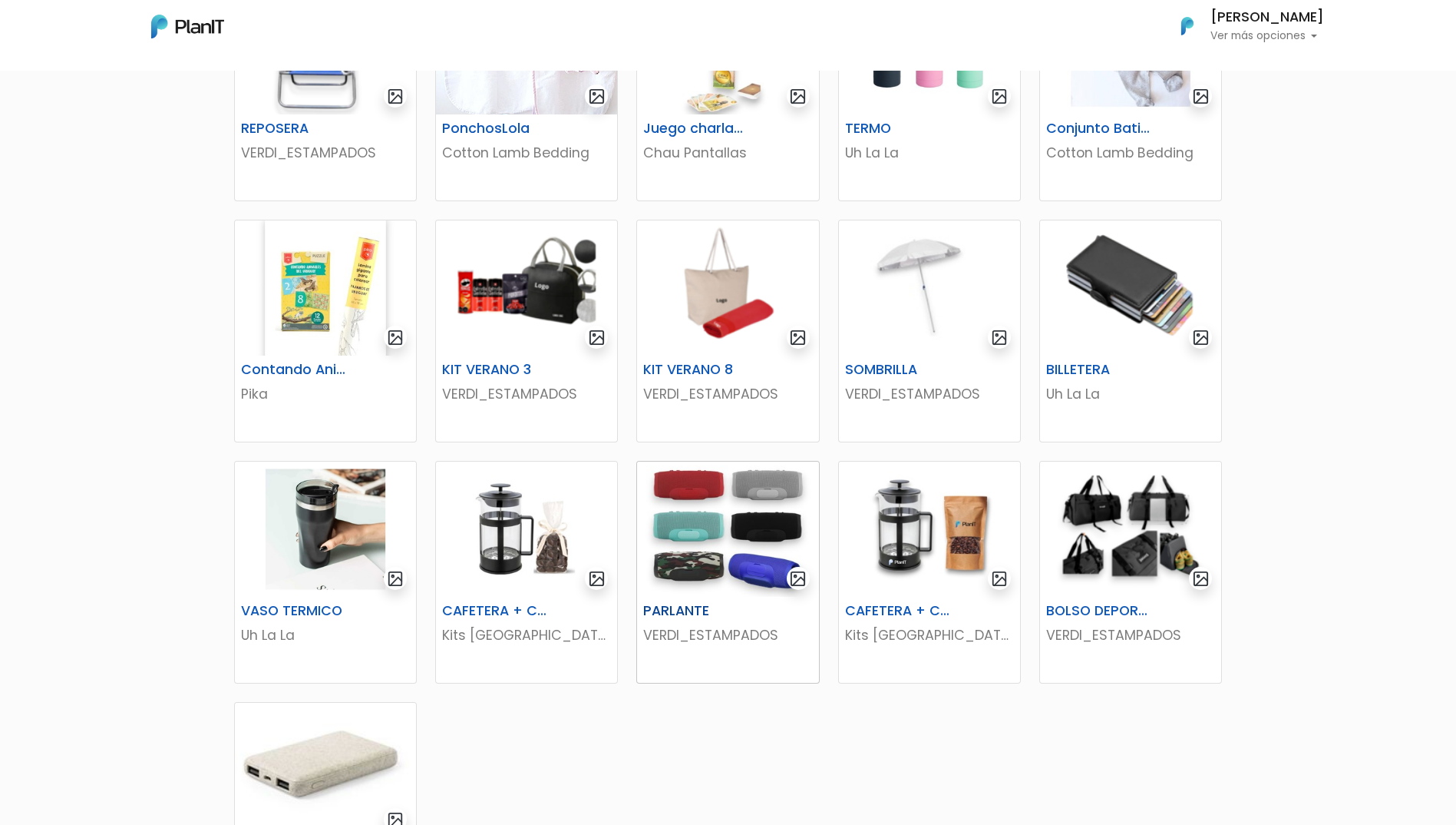
click at [742, 524] on img at bounding box center [728, 529] width 182 height 135
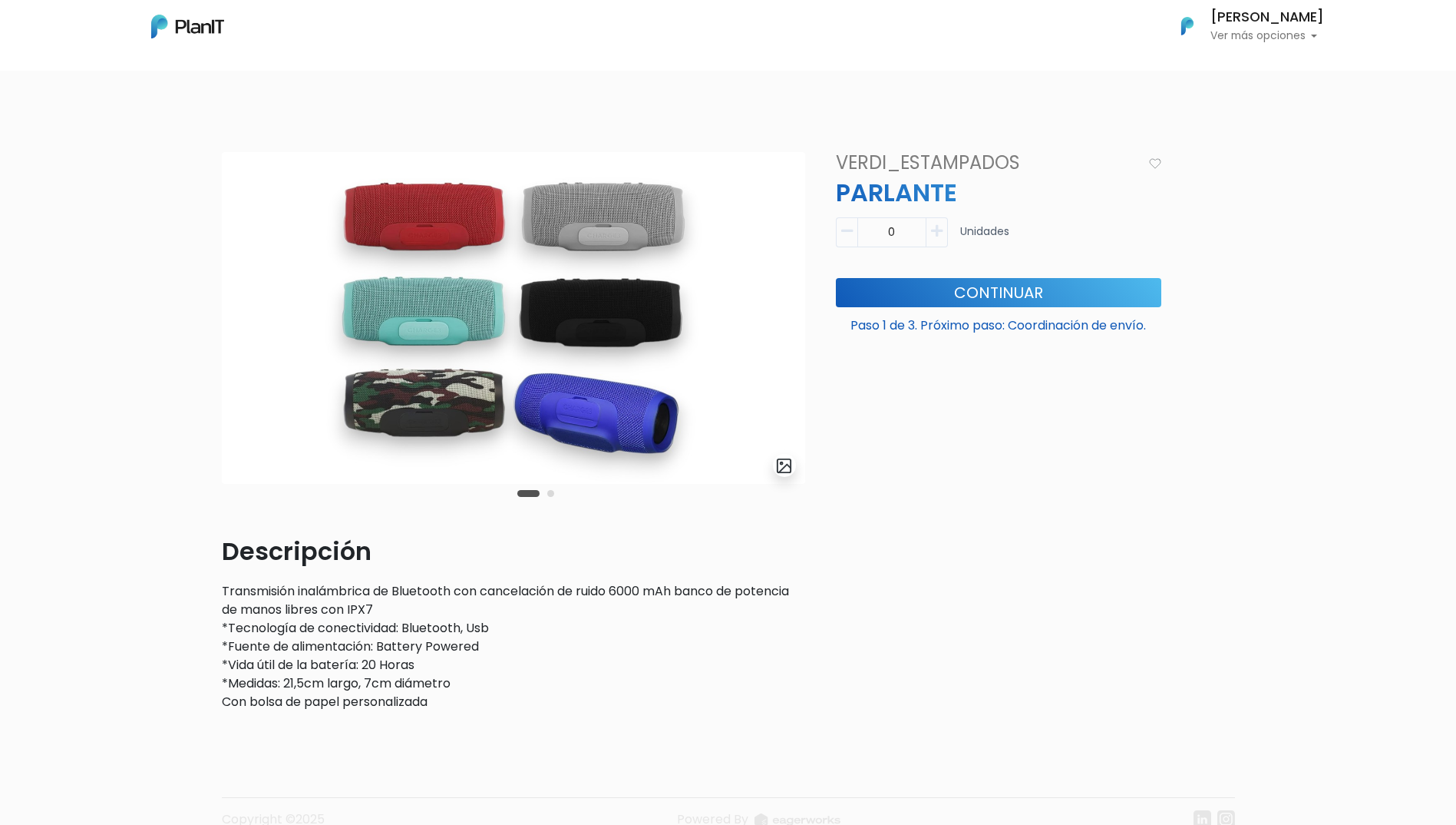
click at [935, 231] on icon "button" at bounding box center [937, 231] width 12 height 14
type input "1"
click at [919, 296] on button "Continuar" at bounding box center [998, 293] width 325 height 29
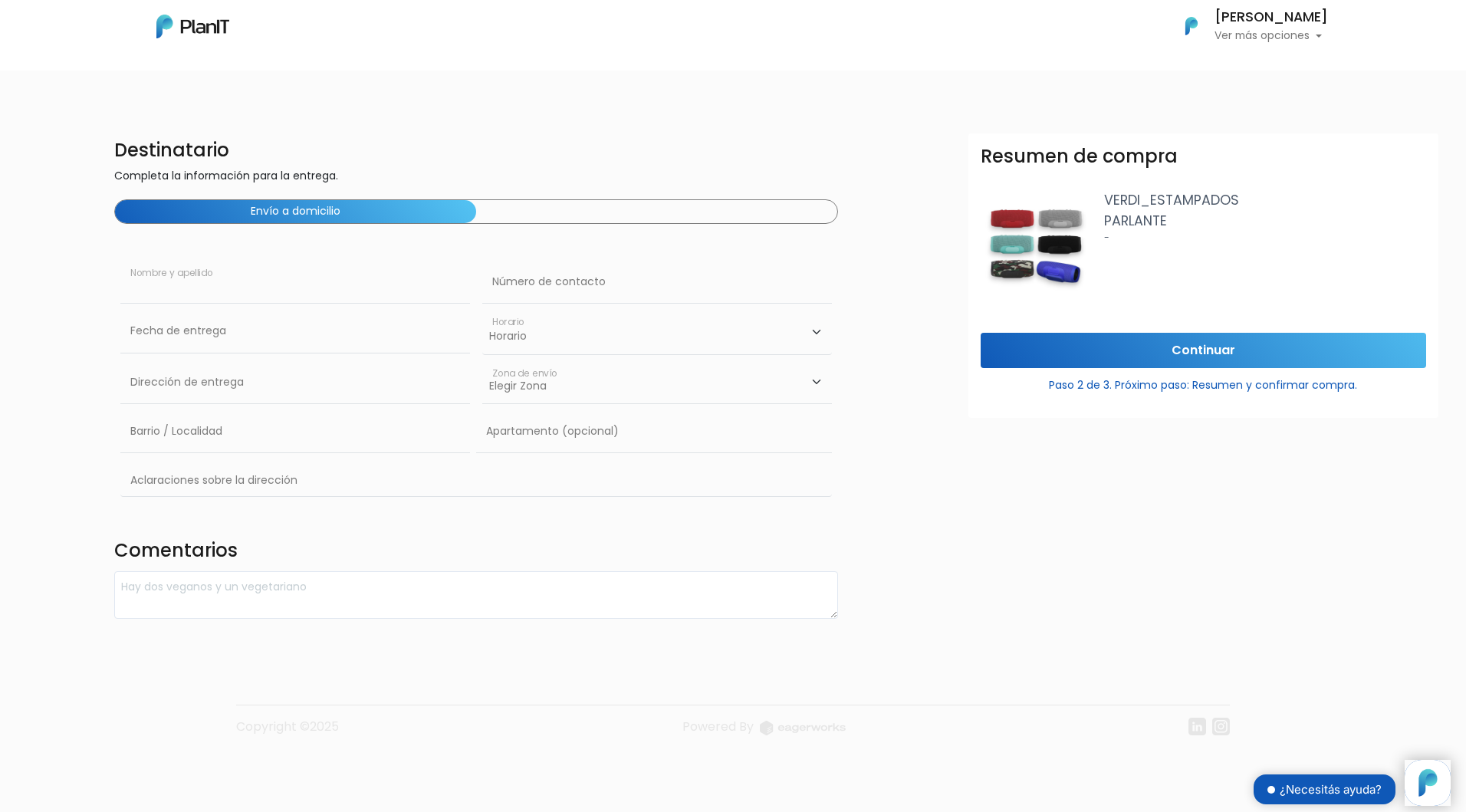
click at [211, 285] on input "text" at bounding box center [295, 282] width 350 height 43
type input "[PERSON_NAME]"
click at [522, 285] on input "text" at bounding box center [657, 282] width 350 height 43
type input "093725088"
click at [232, 462] on td "18" at bounding box center [228, 461] width 23 height 23
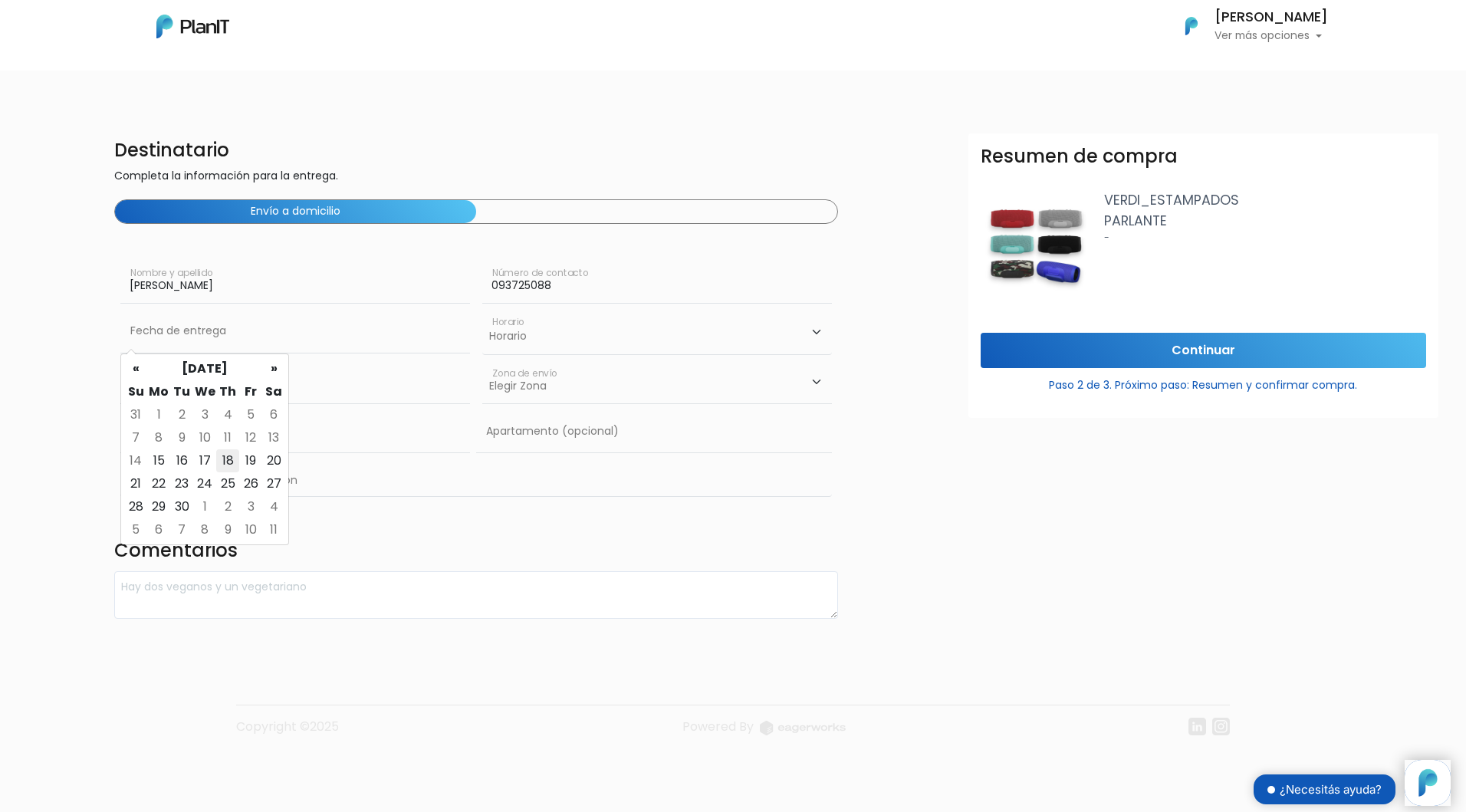
type input "18/09/2025"
click at [520, 342] on select "Horario 08:00 - 10:00 10:00 - 12:00 14:00 - 16:00 16:00 - 18:00" at bounding box center [657, 332] width 350 height 44
select select "1"
click at [482, 310] on select "Horario 08:00 - 10:00 10:00 - 12:00 14:00 - 16:00 16:00 - 18:00" at bounding box center [657, 332] width 350 height 44
click at [272, 383] on input "text" at bounding box center [295, 382] width 350 height 43
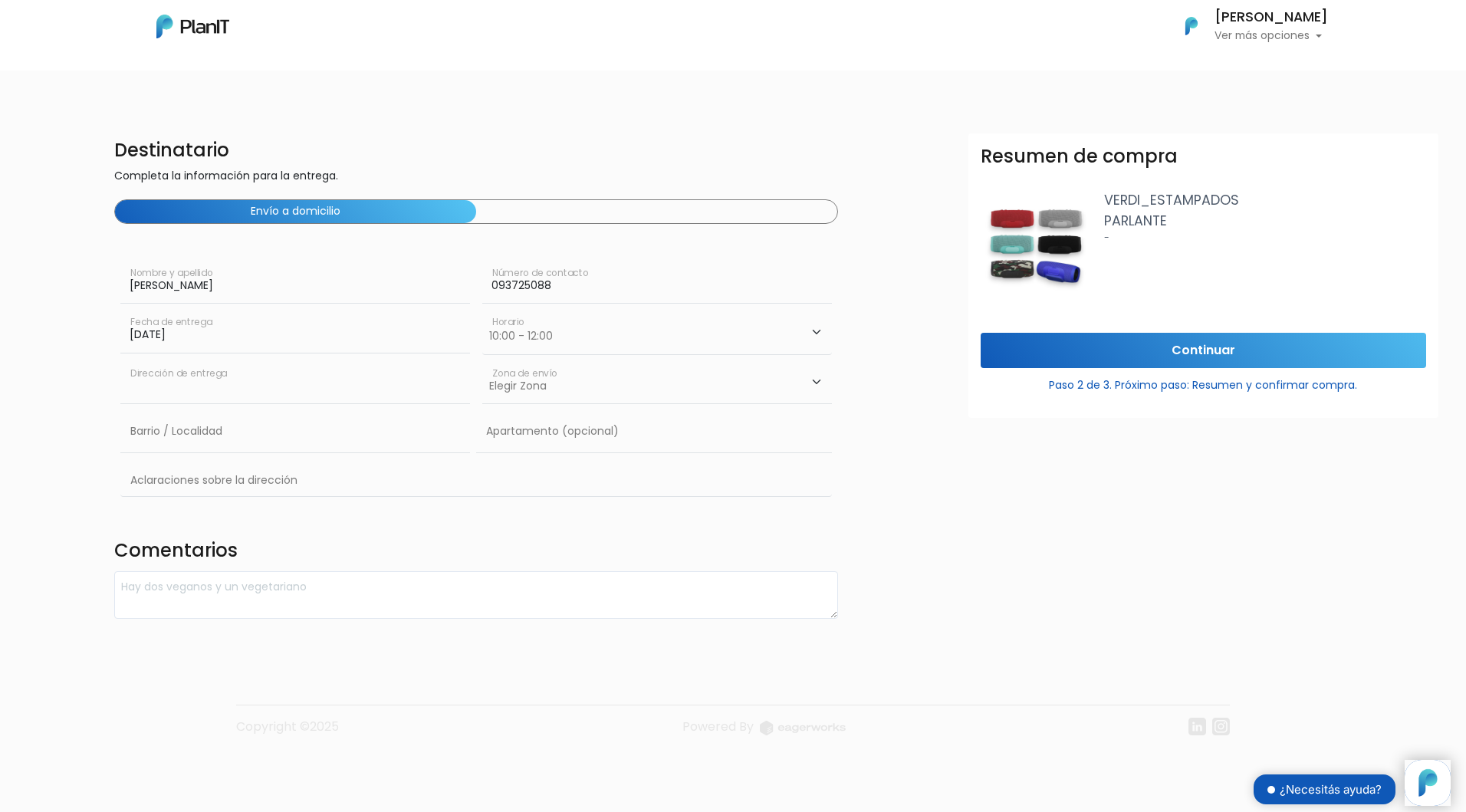
type input "Constituyente 1891"
type input "Cordon"
type input "ABB"
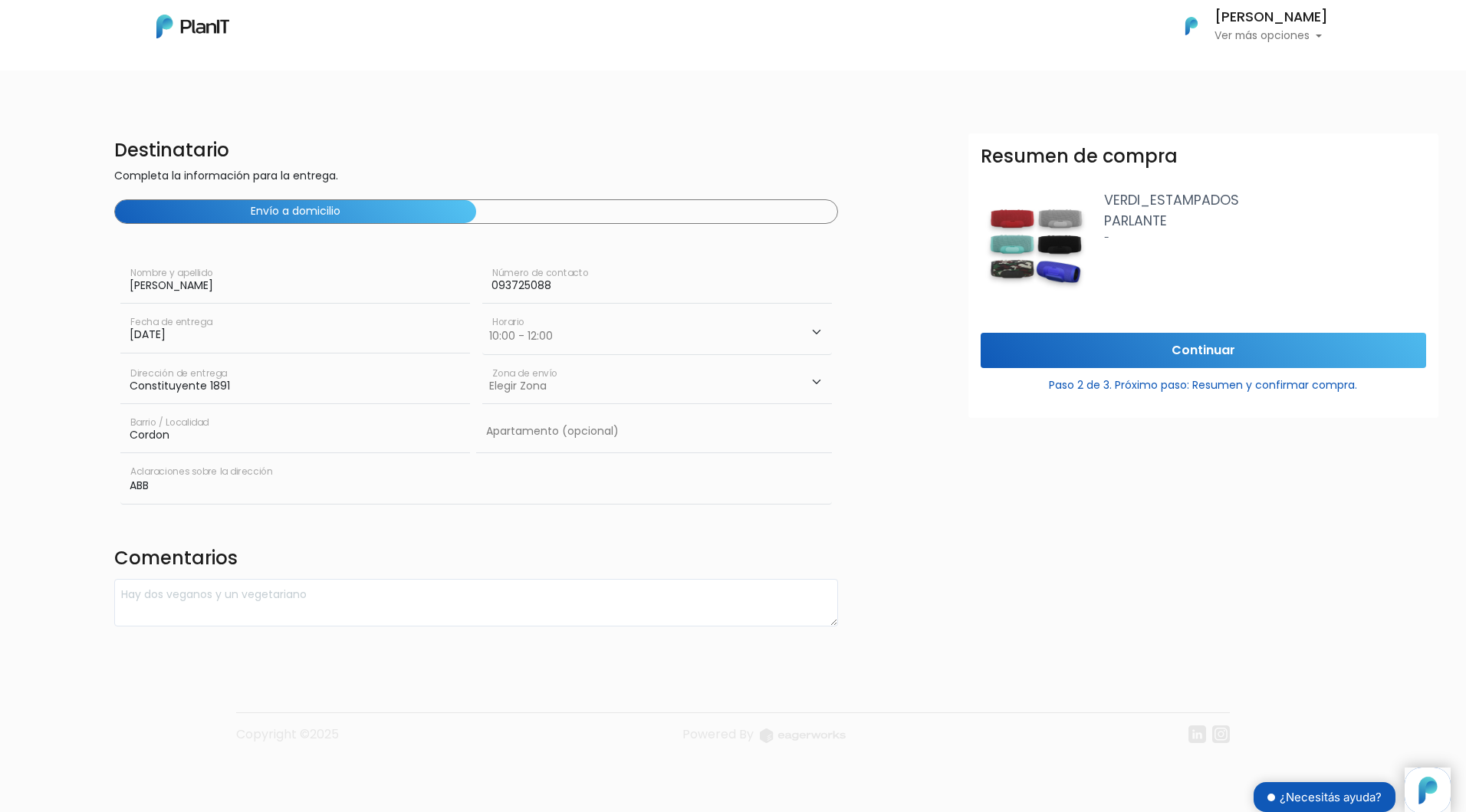
click at [509, 390] on select "Elegir Zona Zona américa Oficina Montevideo" at bounding box center [657, 382] width 350 height 43
select select "8"
click at [482, 361] on select "Elegir Zona Zona américa Oficina Montevideo" at bounding box center [657, 382] width 350 height 43
click at [1109, 348] on input "Continuar" at bounding box center [1204, 350] width 446 height 36
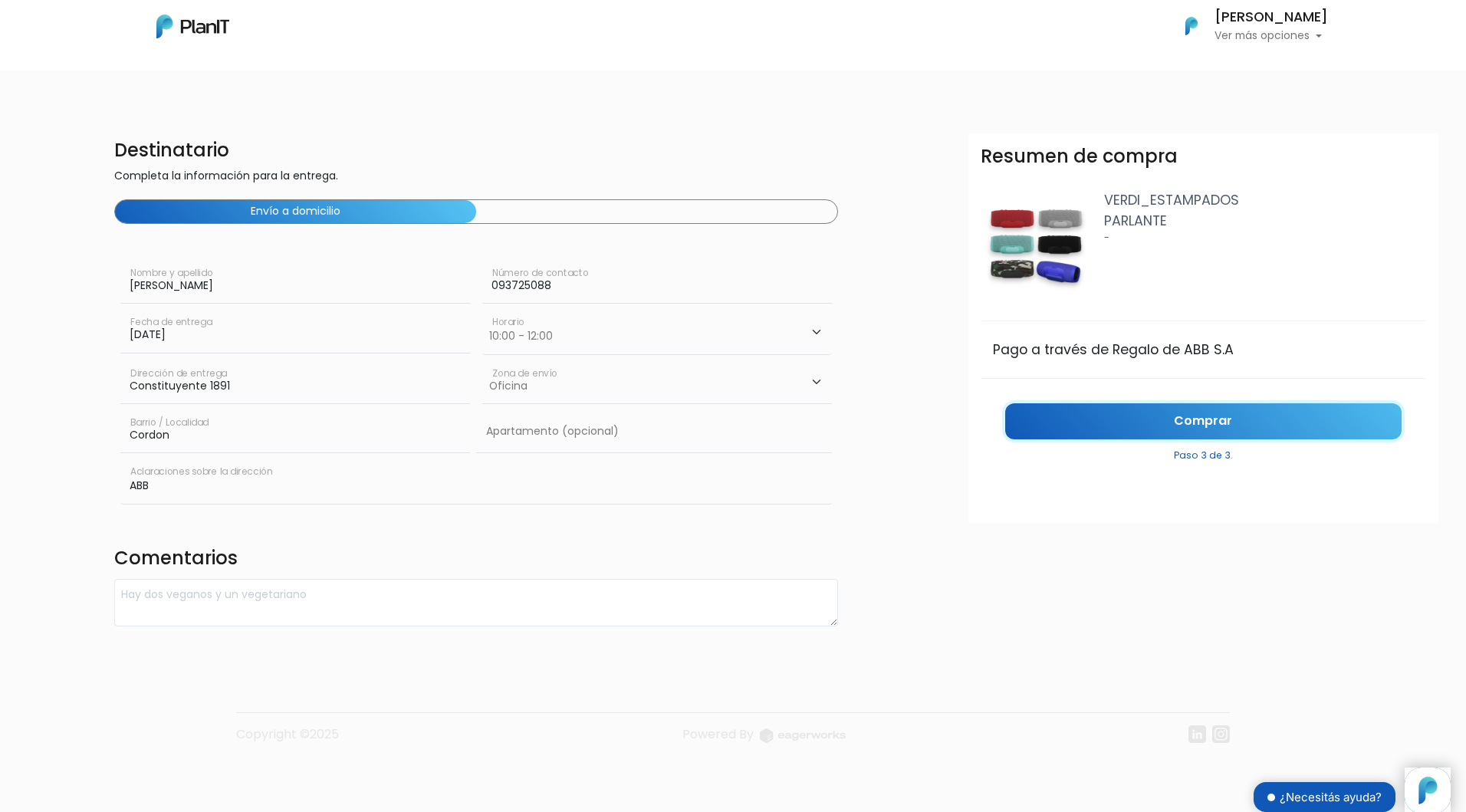
click at [1049, 416] on link "Comprar" at bounding box center [1203, 420] width 396 height 36
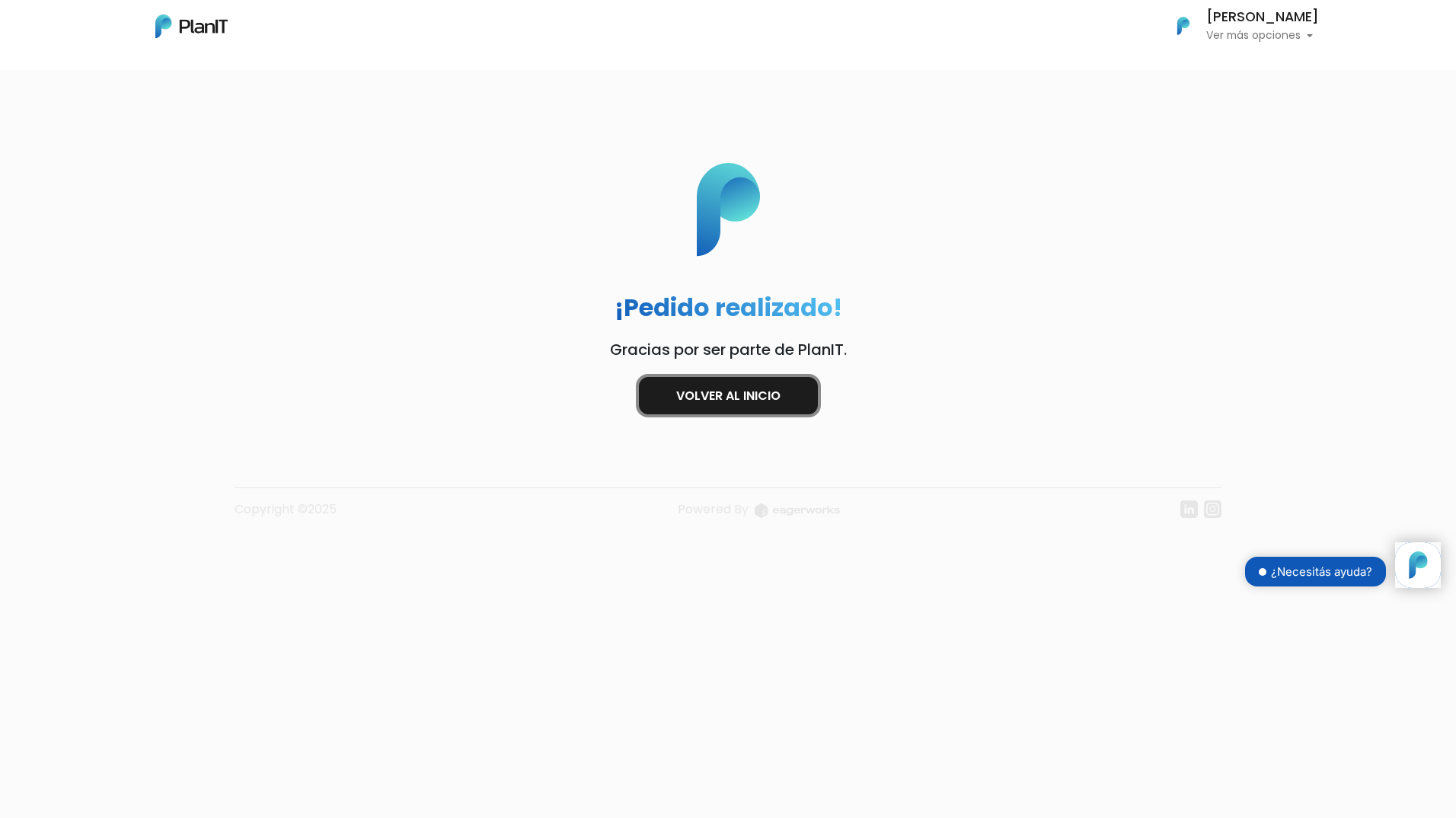
click at [706, 395] on link "Volver al inicio" at bounding box center [728, 396] width 179 height 37
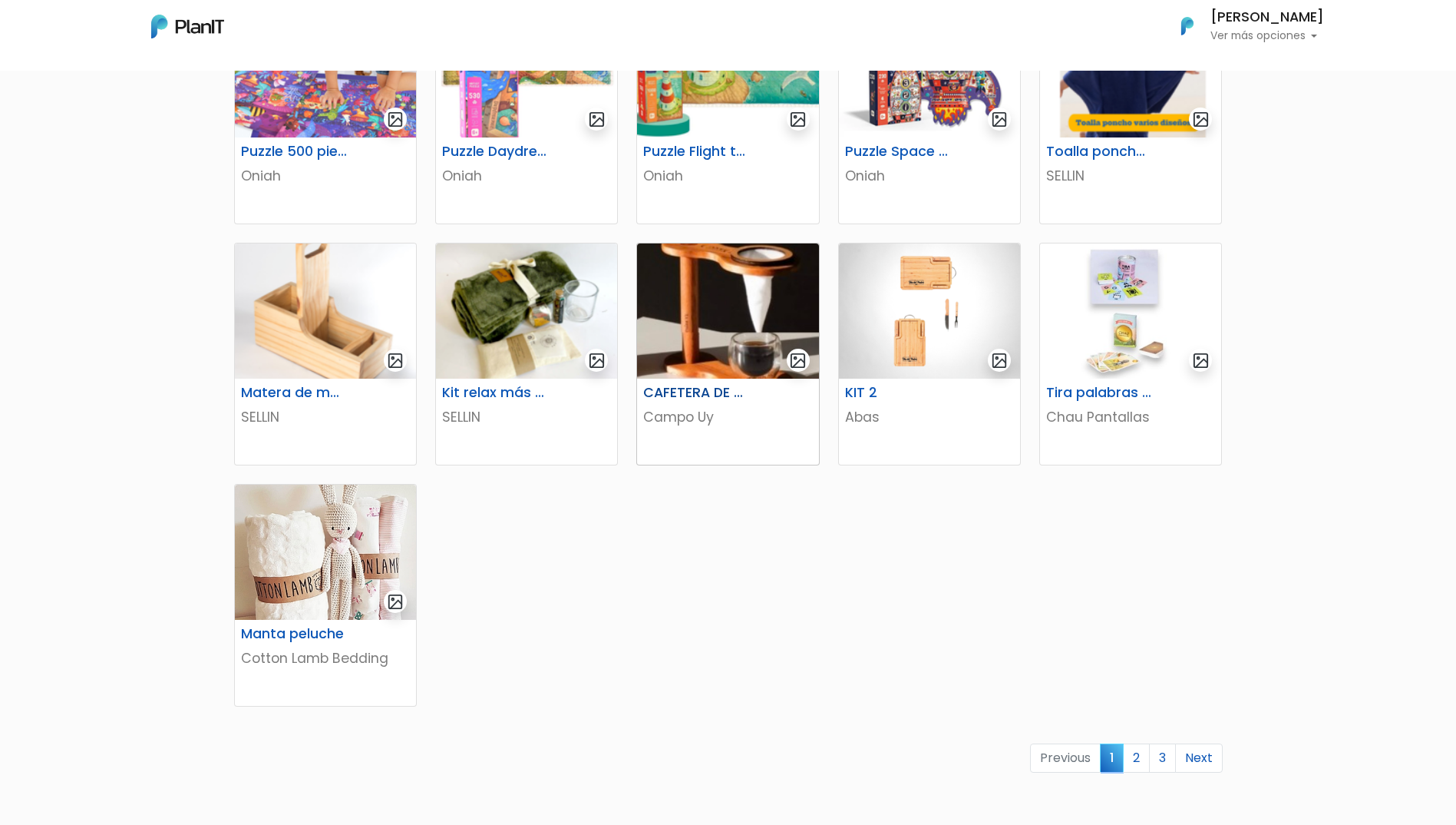
scroll to position [614, 0]
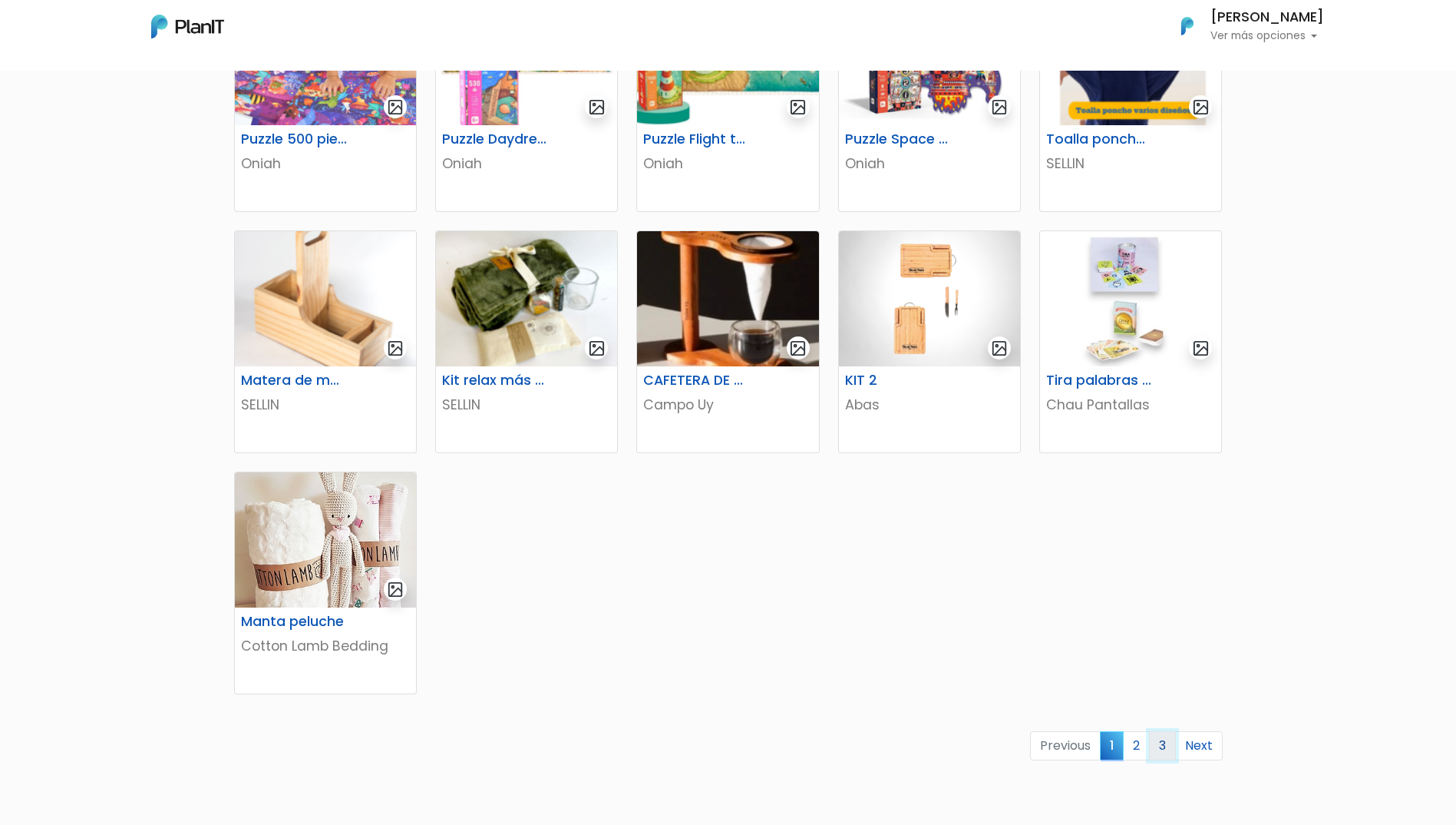
click at [1159, 744] on link "3" at bounding box center [1162, 746] width 27 height 29
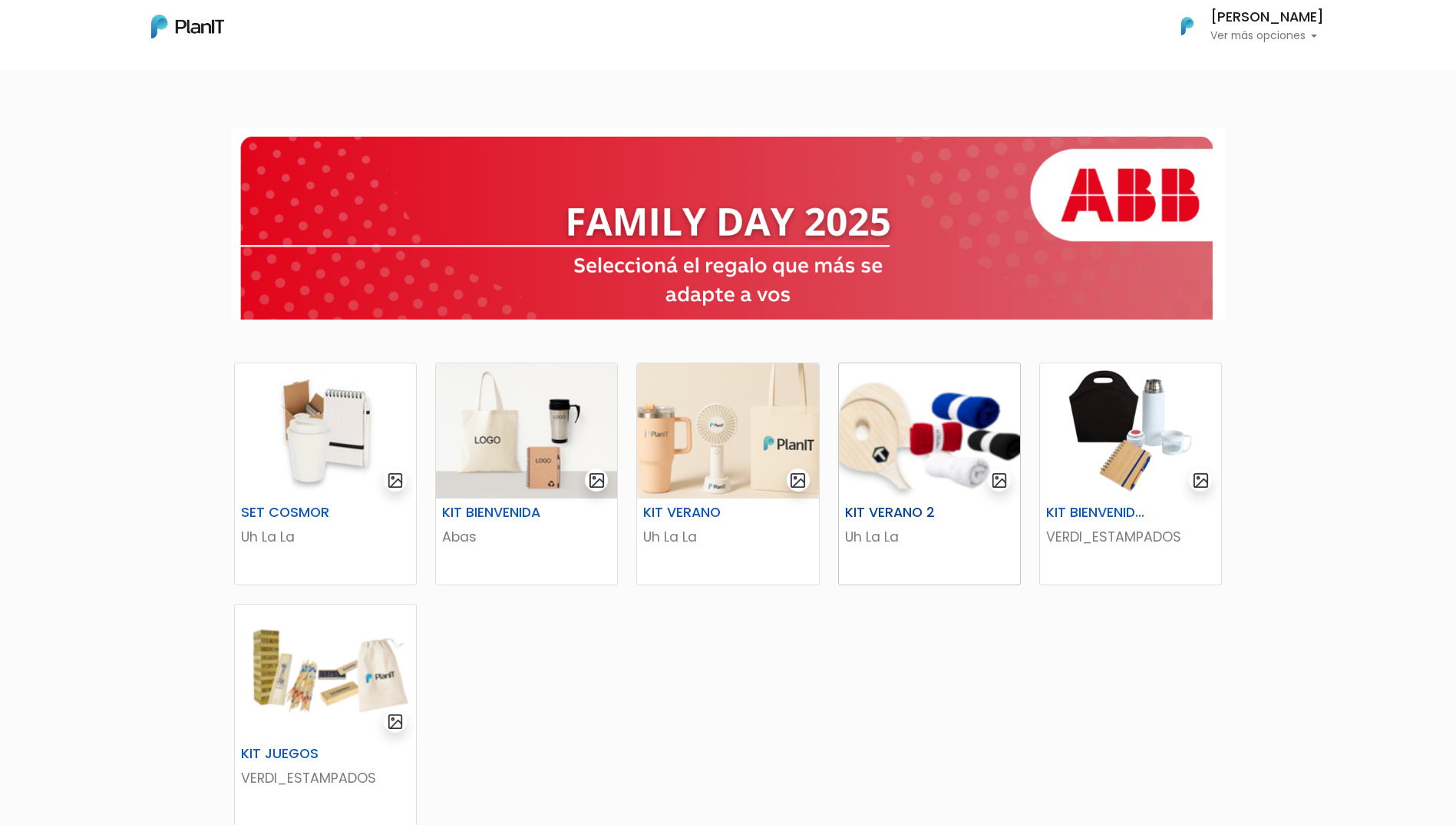
click at [881, 423] on img at bounding box center [930, 431] width 182 height 135
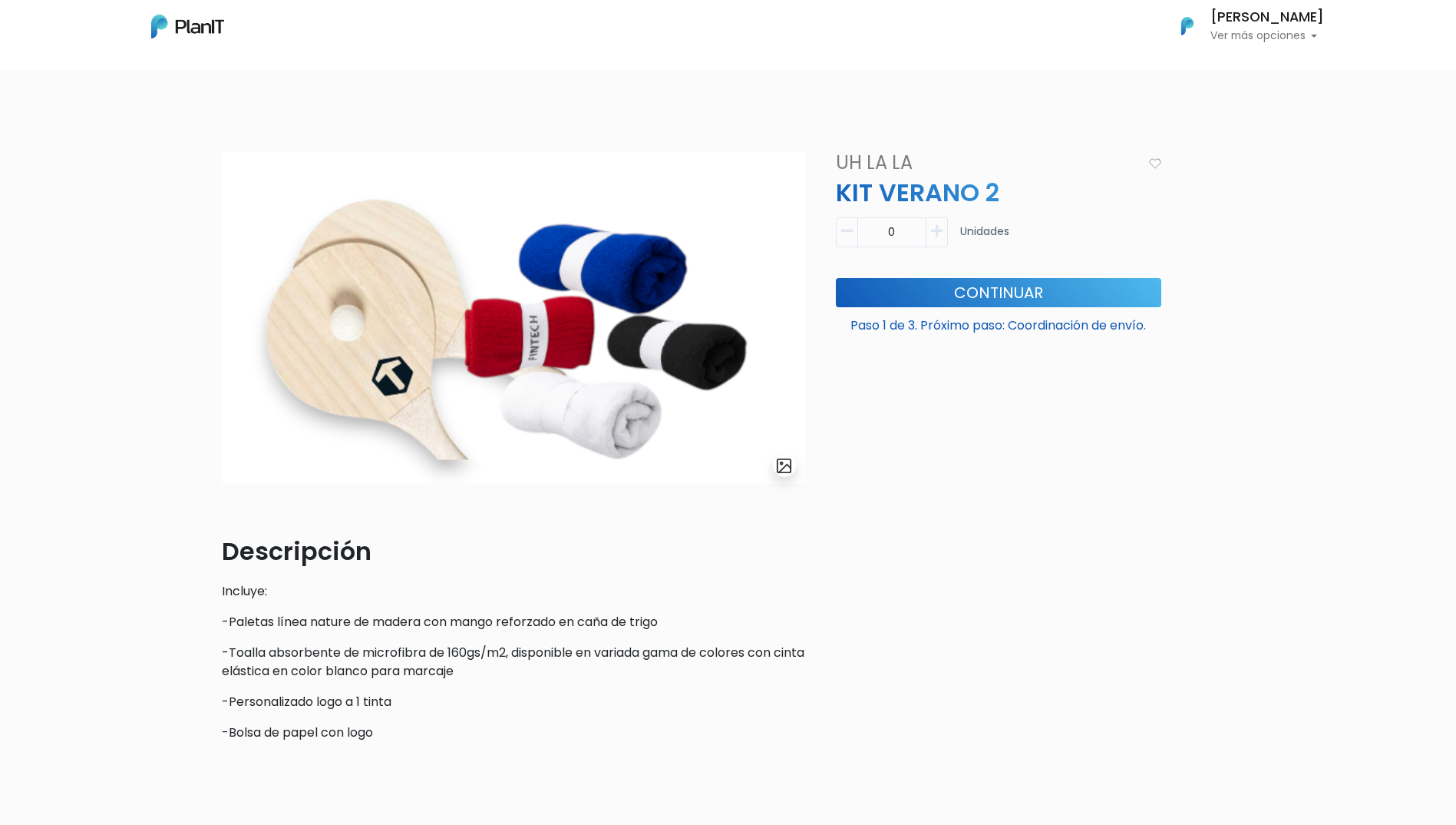
click at [940, 222] on button "button" at bounding box center [938, 232] width 21 height 30
type input "1"
click at [927, 292] on button "Continuar" at bounding box center [998, 293] width 325 height 29
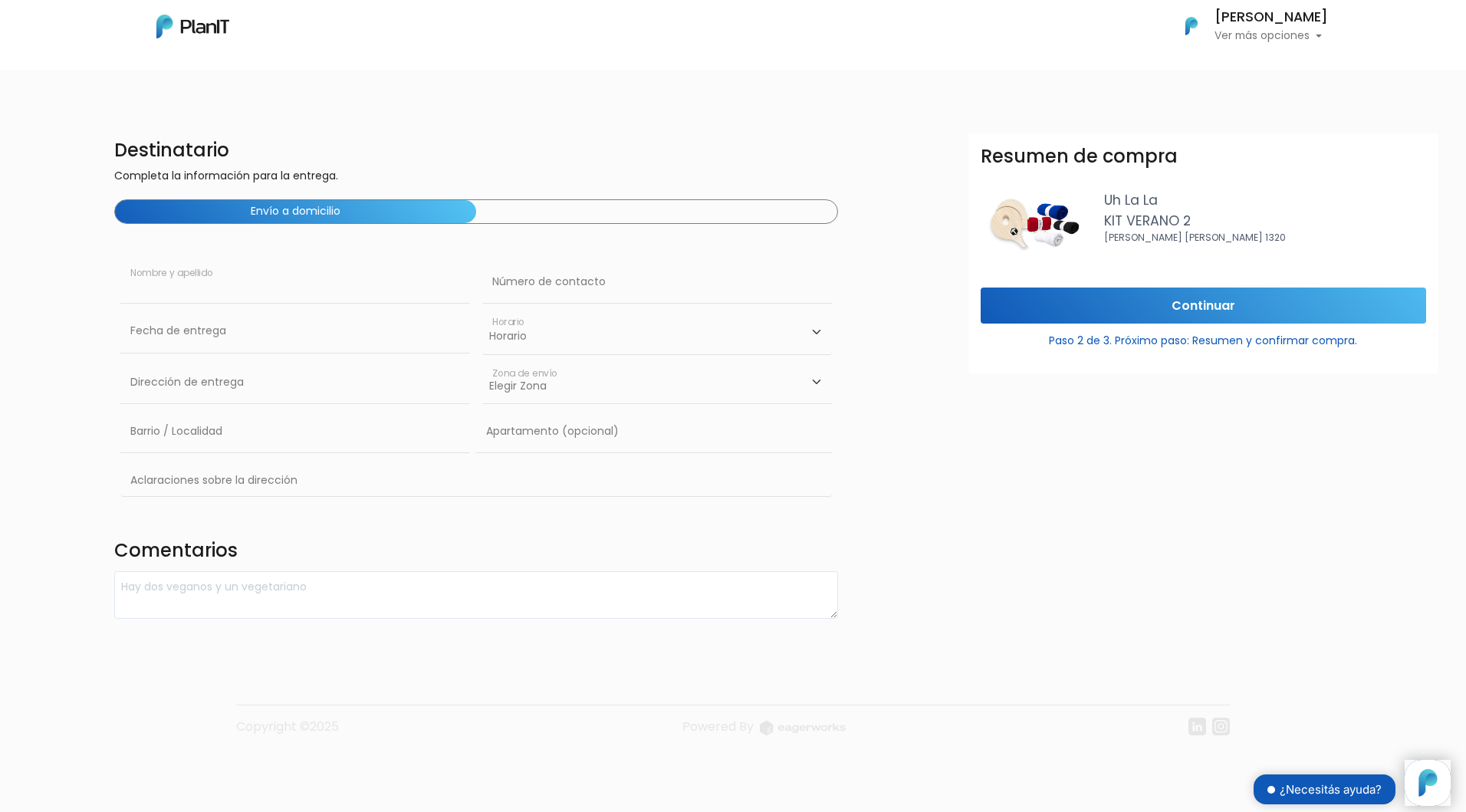
click at [198, 288] on input "text" at bounding box center [295, 282] width 350 height 43
type input "[PERSON_NAME]"
type input "093725088"
click at [225, 459] on td "18" at bounding box center [228, 461] width 23 height 23
type input "18/09/2025"
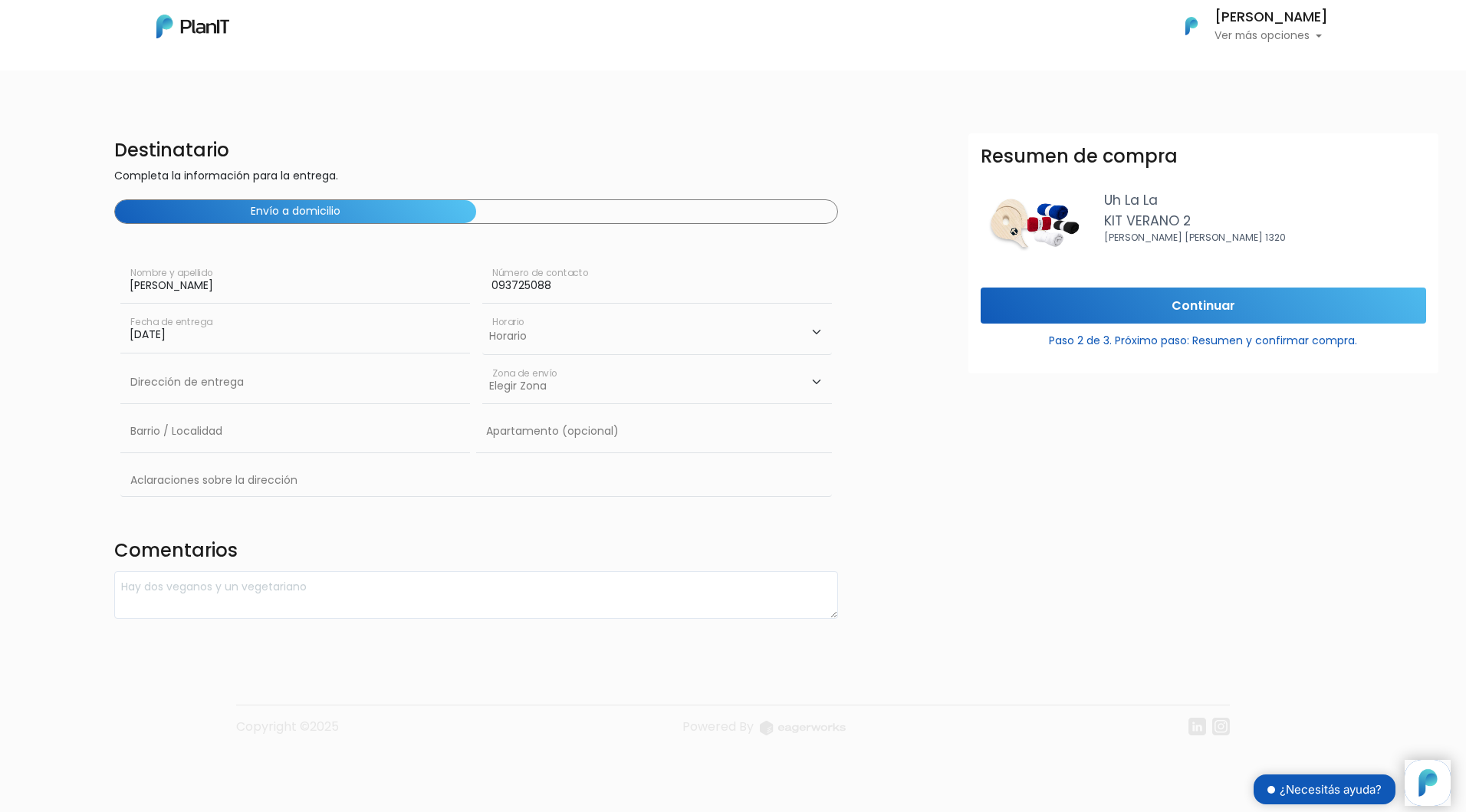
click at [512, 333] on select "Horario 08:00 - 10:00 10:00 - 12:00 14:00 - 16:00 16:00 - 18:00" at bounding box center [657, 332] width 350 height 44
select select "1"
click at [482, 310] on select "Horario 08:00 - 10:00 10:00 - 12:00 14:00 - 16:00 16:00 - 18:00" at bounding box center [657, 332] width 350 height 44
click at [307, 398] on input "text" at bounding box center [295, 382] width 350 height 43
type input "Constituyente 1891"
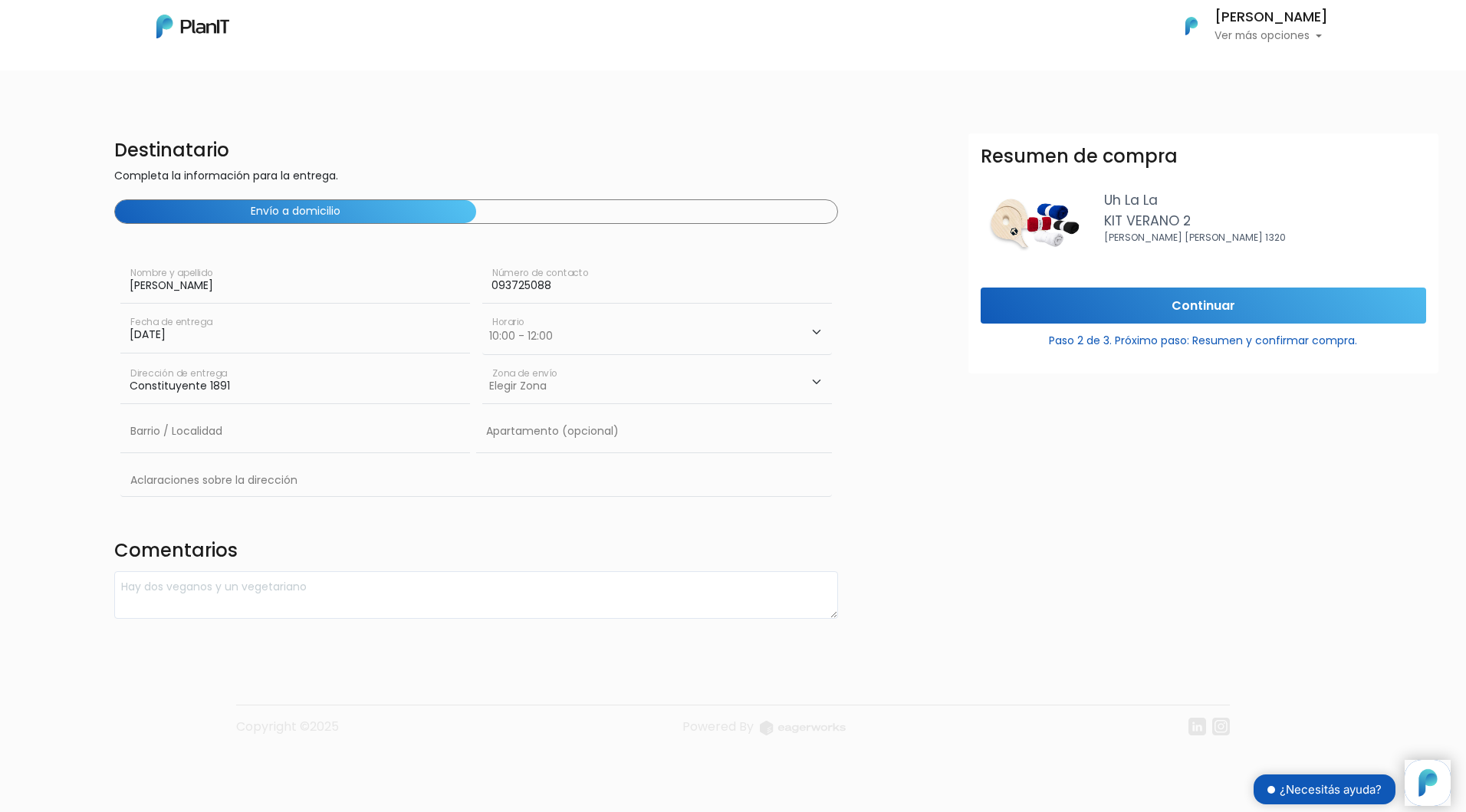
type input "Cordon"
type input "ABB"
click at [511, 389] on select "Elegir Zona Zona américa Oficina Montevideo" at bounding box center [657, 382] width 350 height 43
select select "8"
click at [482, 361] on select "Elegir Zona Zona américa Oficina Montevideo" at bounding box center [657, 382] width 350 height 43
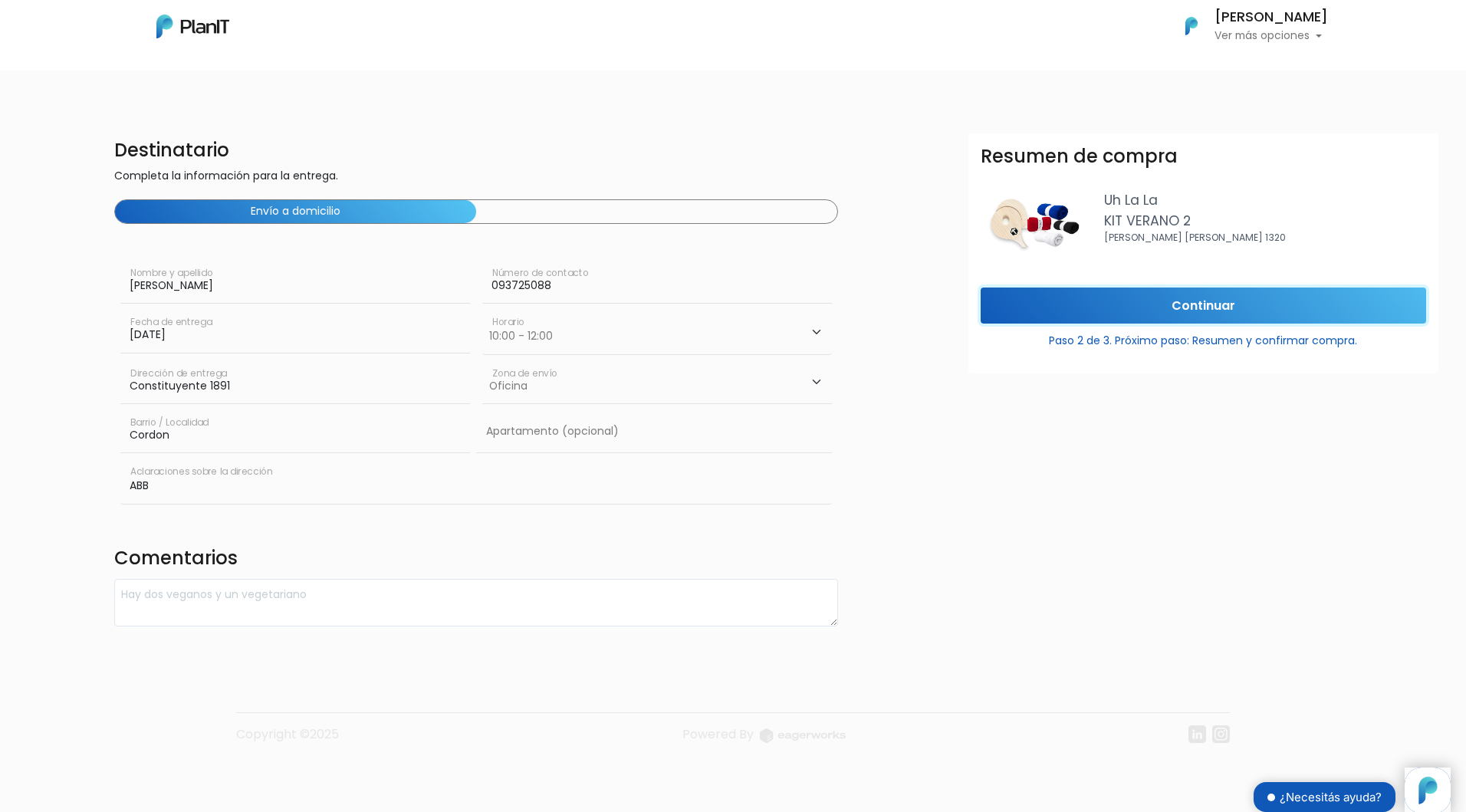
click at [1056, 311] on input "Continuar" at bounding box center [1204, 305] width 446 height 36
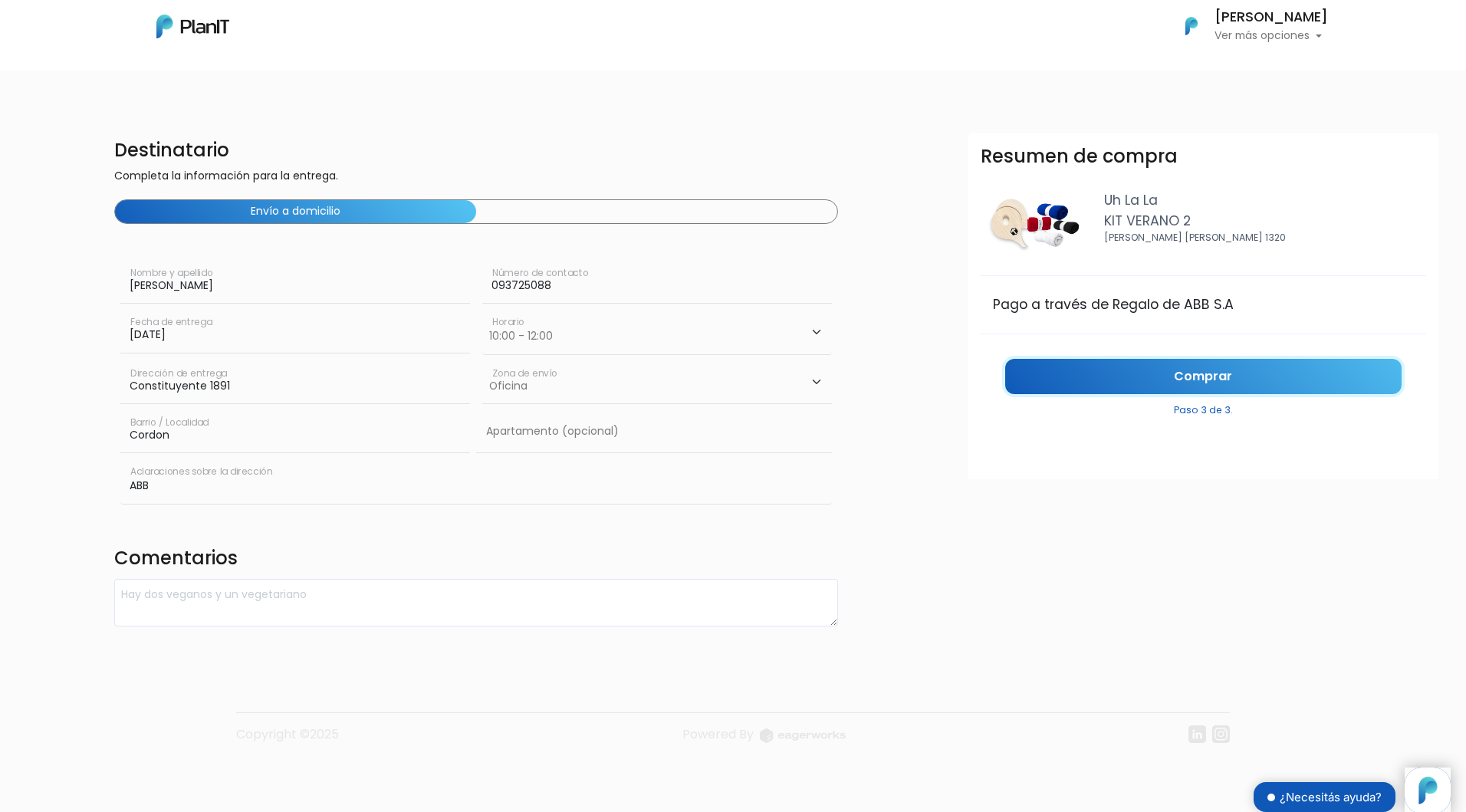
click at [1072, 371] on link "Comprar" at bounding box center [1203, 376] width 396 height 36
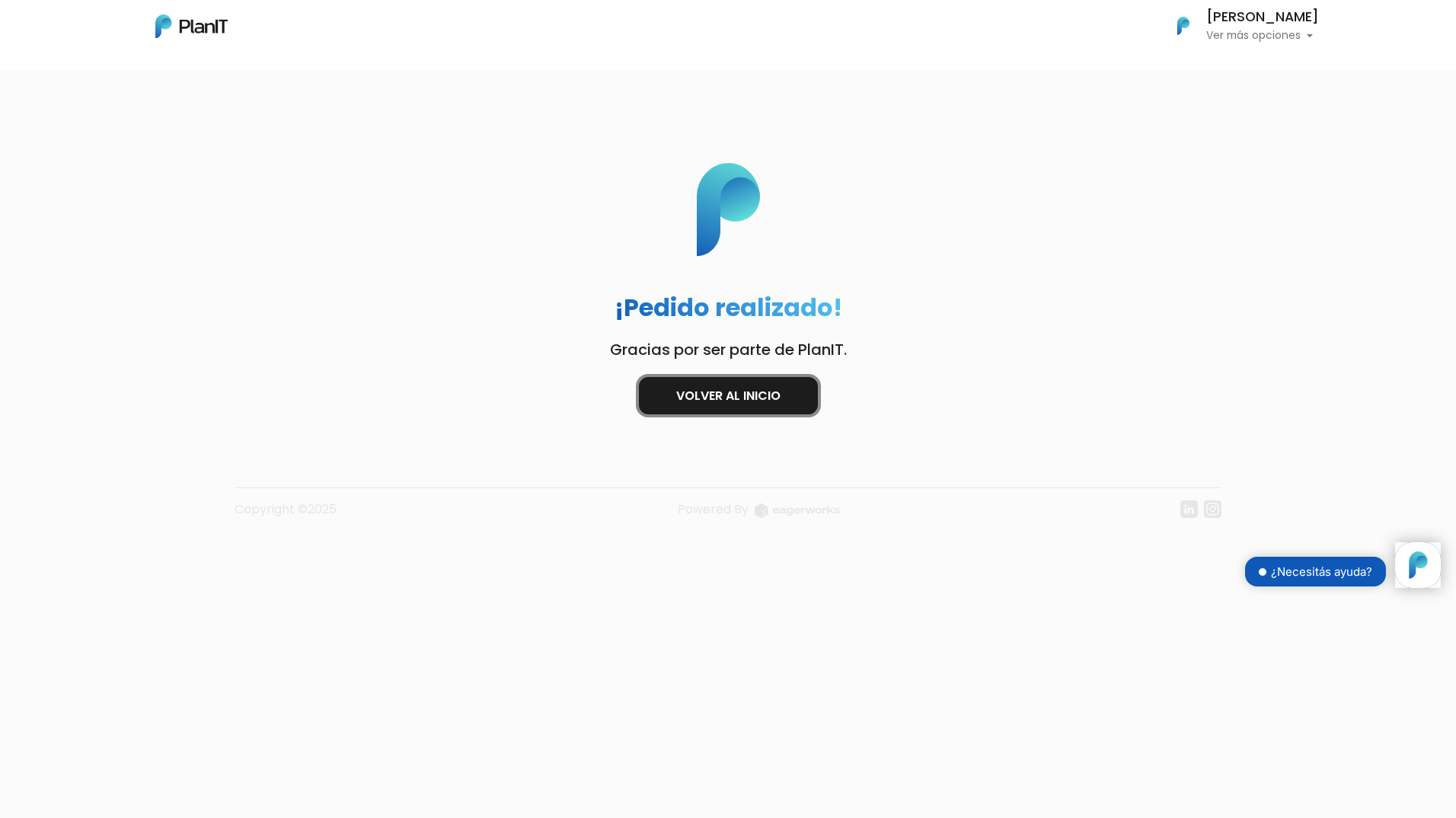
click at [776, 392] on link "Volver al inicio" at bounding box center [728, 396] width 179 height 37
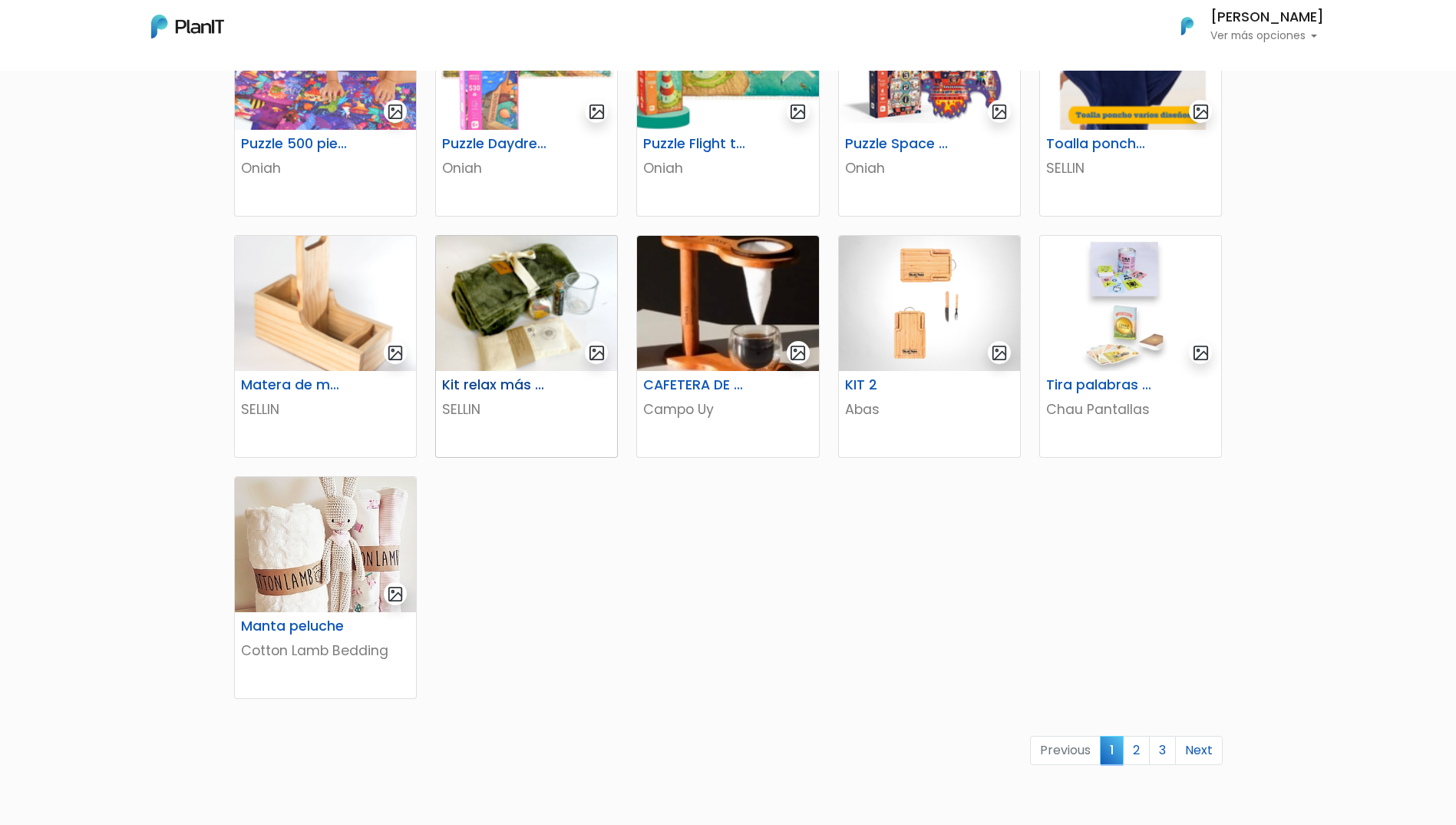
scroll to position [692, 0]
